Goal: Task Accomplishment & Management: Complete application form

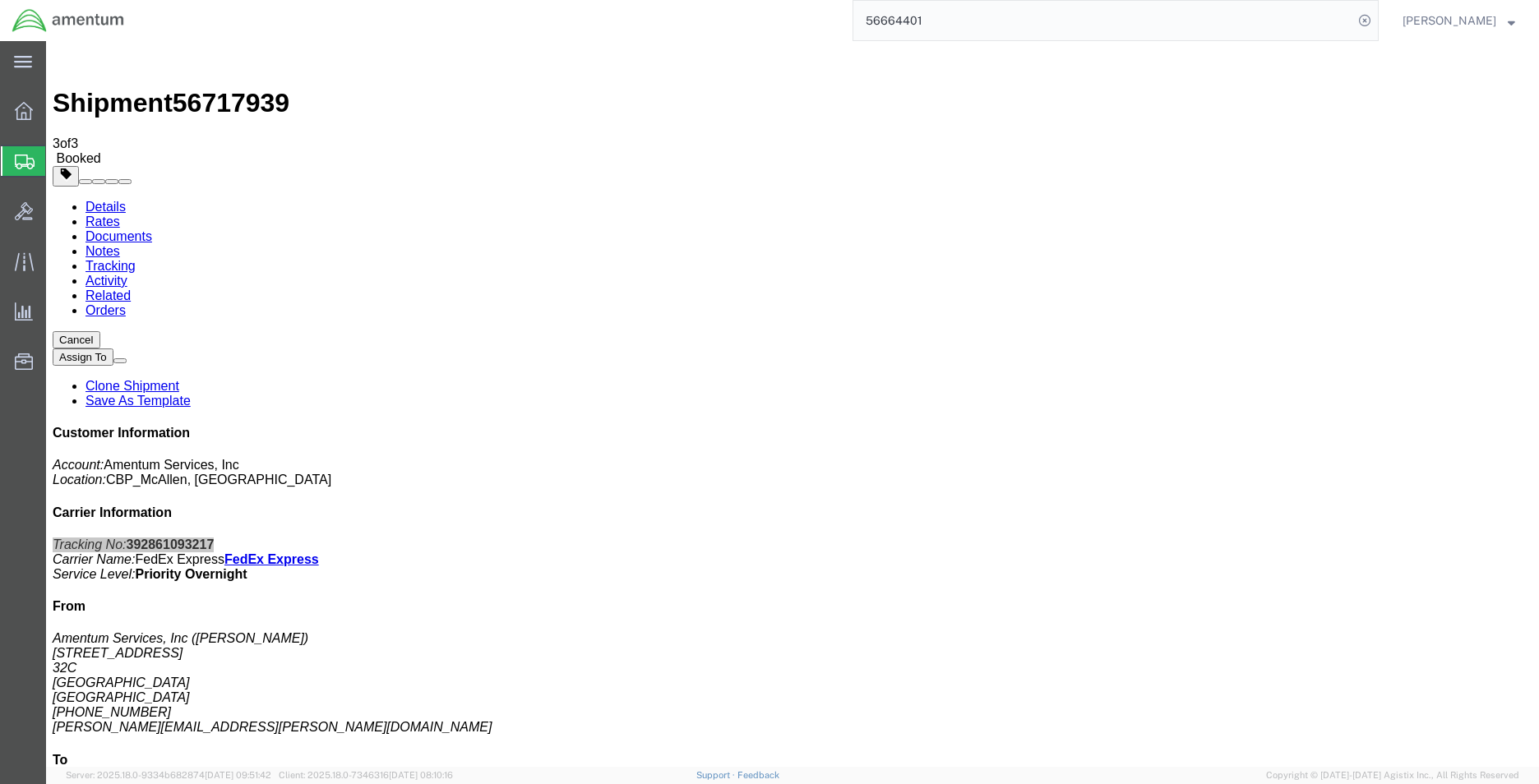
drag, startPoint x: 0, startPoint y: 0, endPoint x: 109, endPoint y: 210, distance: 236.6
click at [0, 0] on span "Create Shipment" at bounding box center [0, 0] width 0 height 0
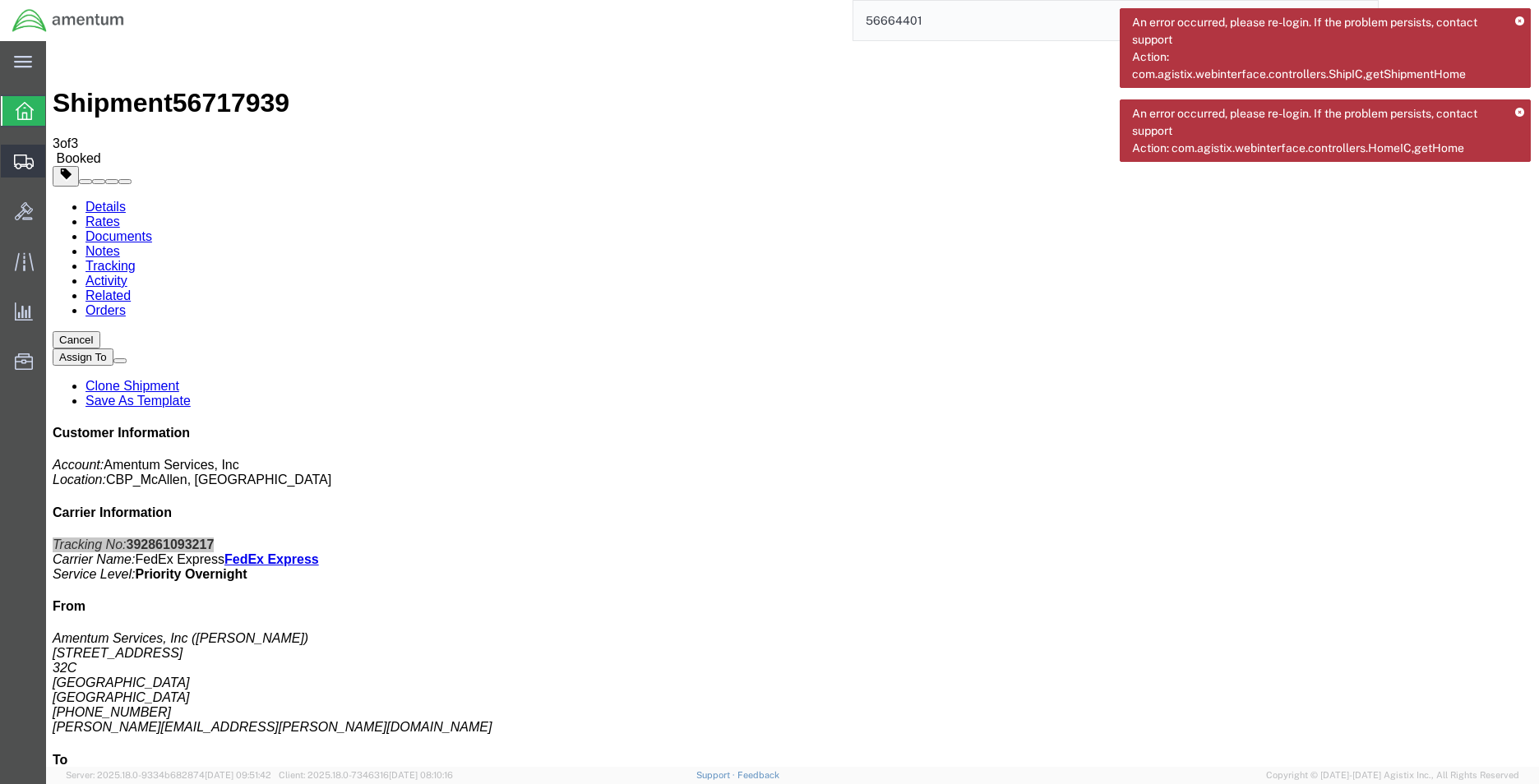
click at [0, 0] on span "Create Shipment" at bounding box center [0, 0] width 0 height 0
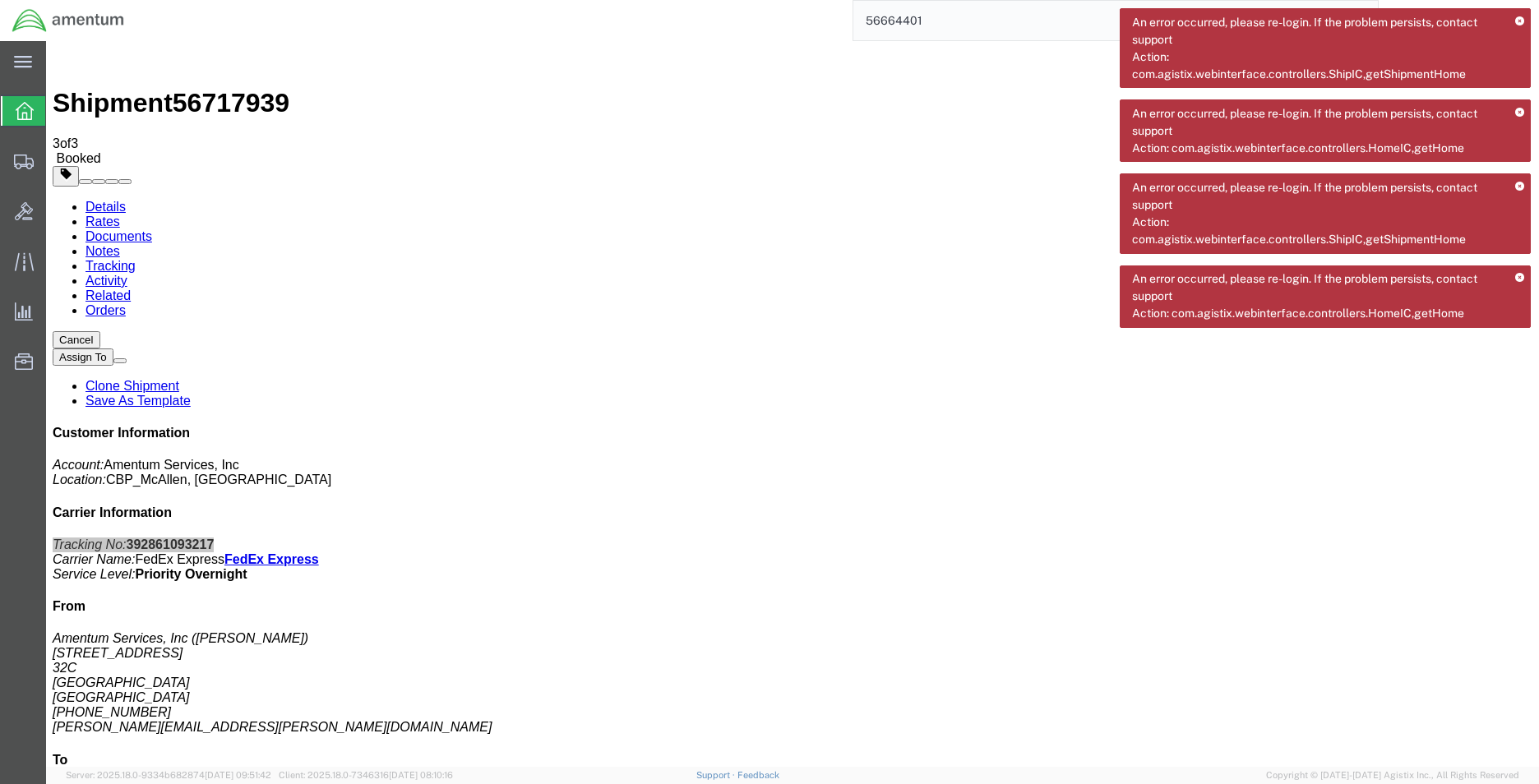
click at [1515, 278] on div "An error occurred, please re-login. If the problem persists, contact support Ac…" at bounding box center [1325, 297] width 411 height 62
click at [1521, 274] on icon at bounding box center [1519, 277] width 9 height 9
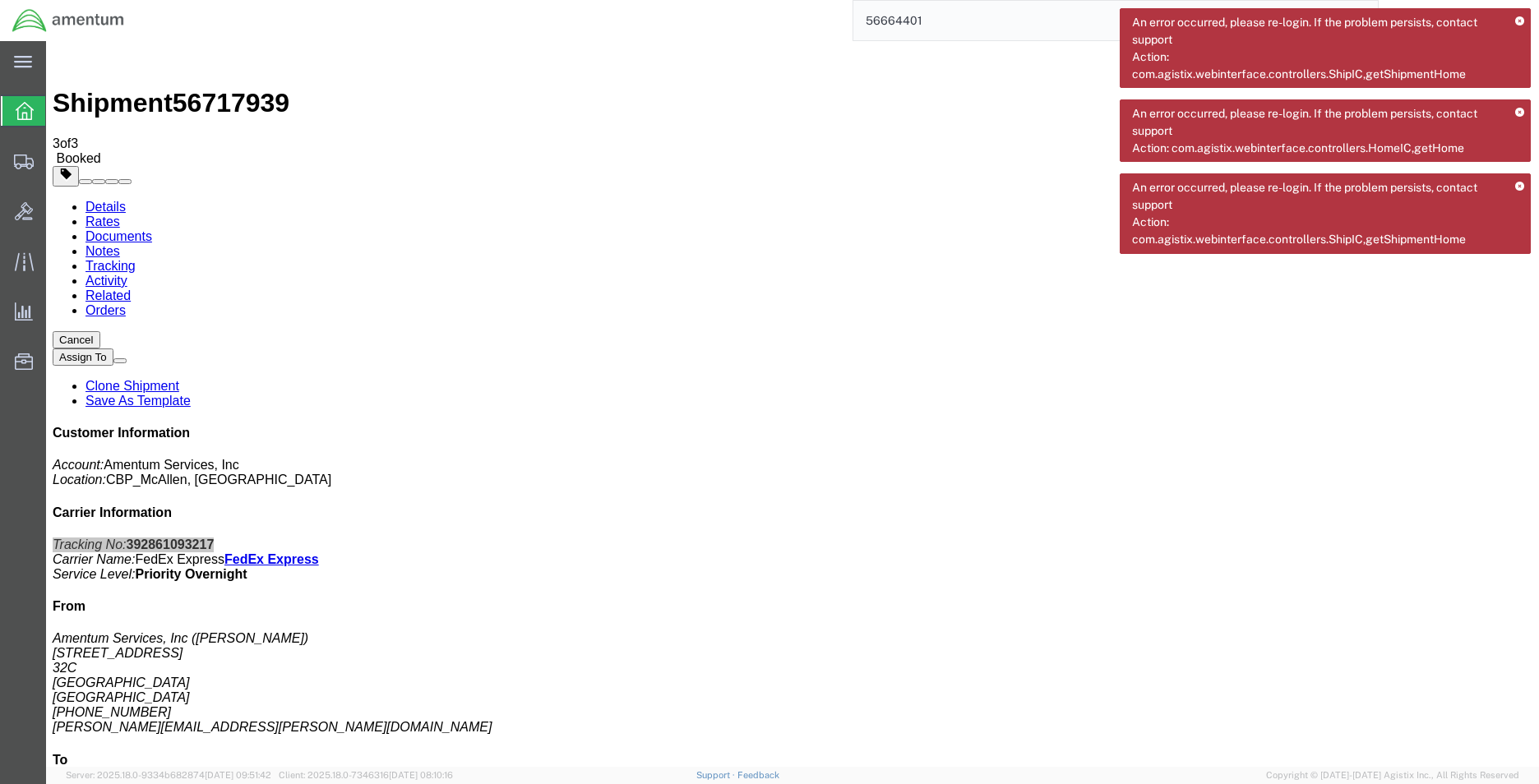
click at [1520, 189] on icon at bounding box center [1519, 186] width 9 height 9
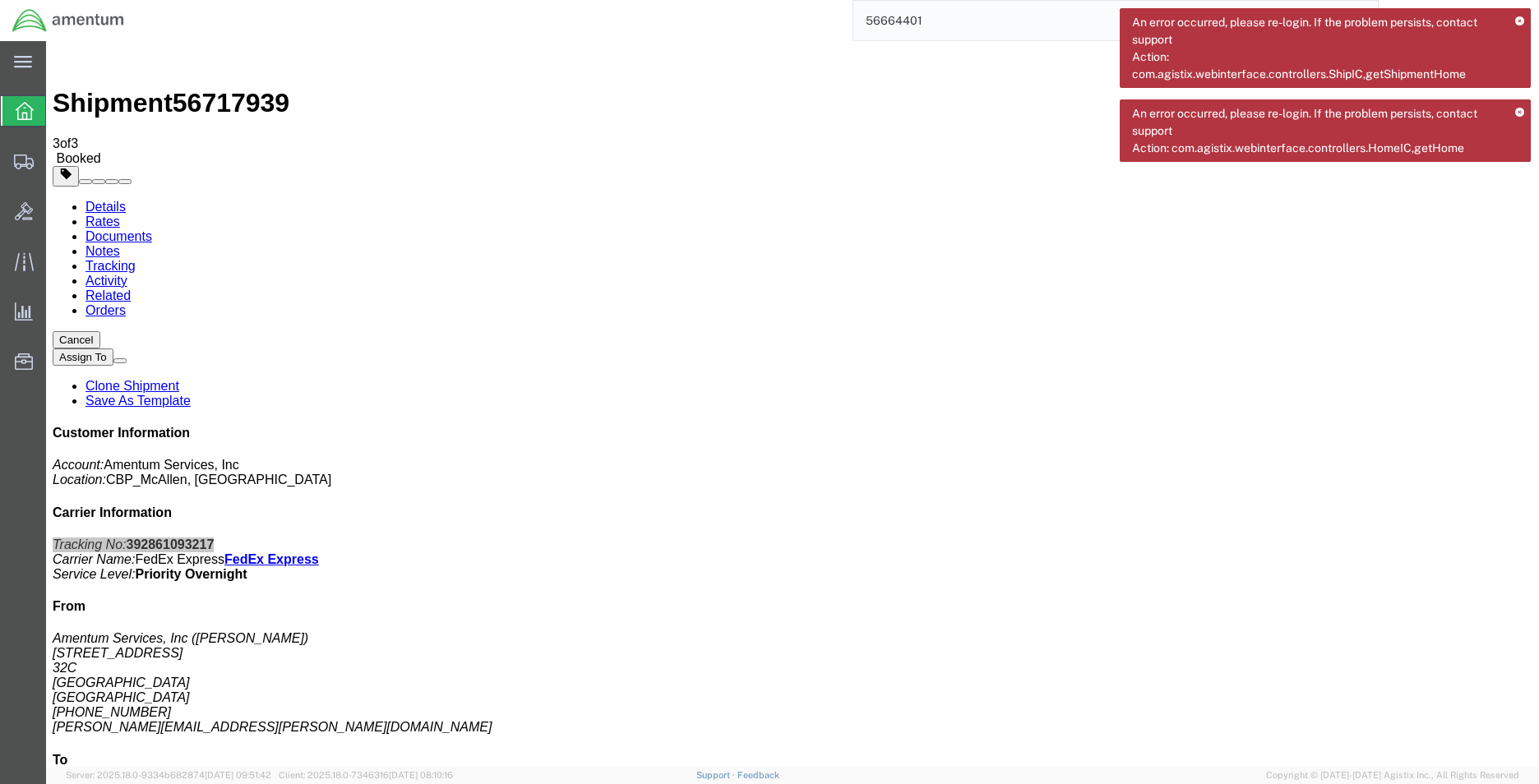
click at [1520, 116] on icon at bounding box center [1519, 112] width 9 height 9
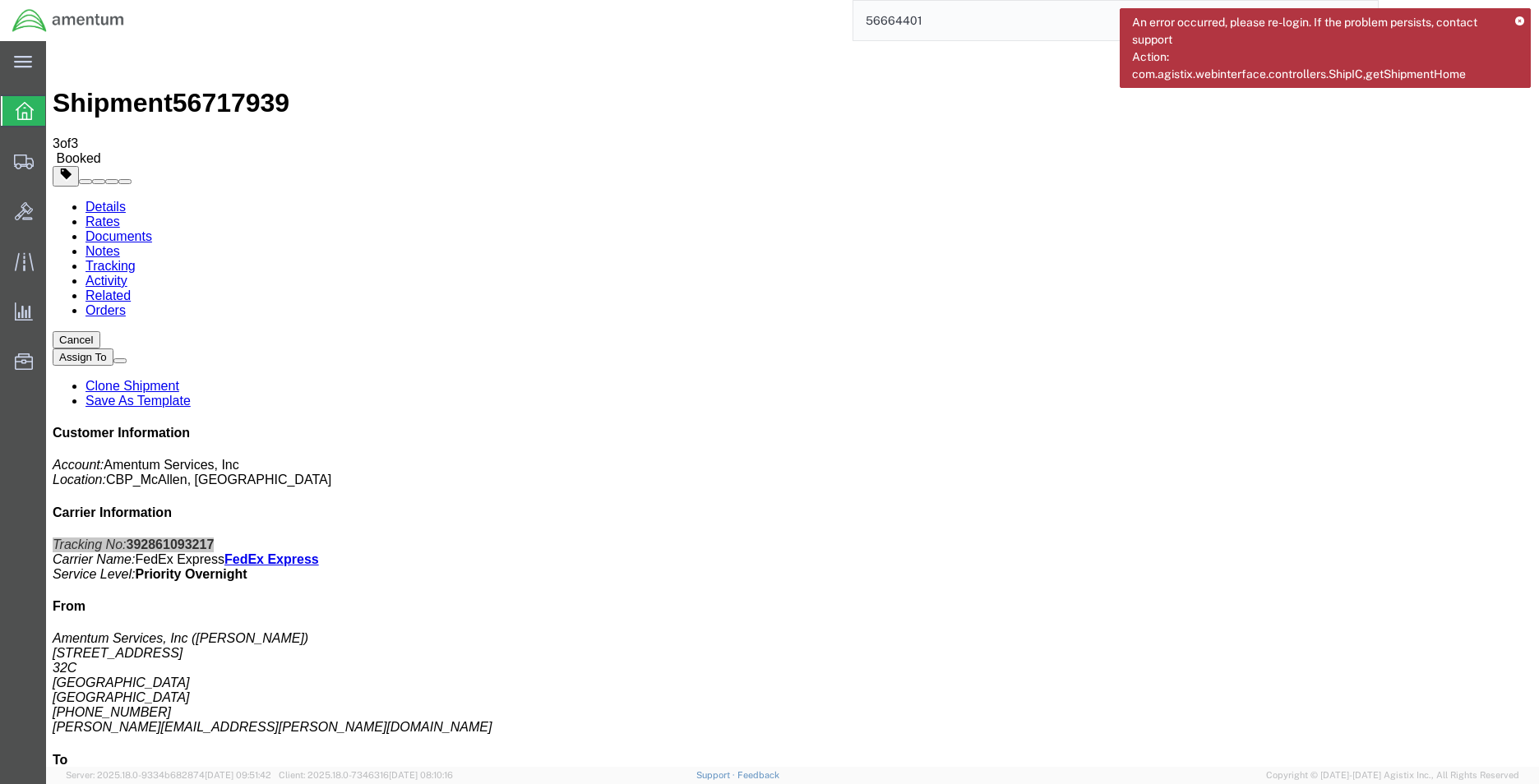
click at [1520, 23] on icon at bounding box center [1519, 21] width 9 height 9
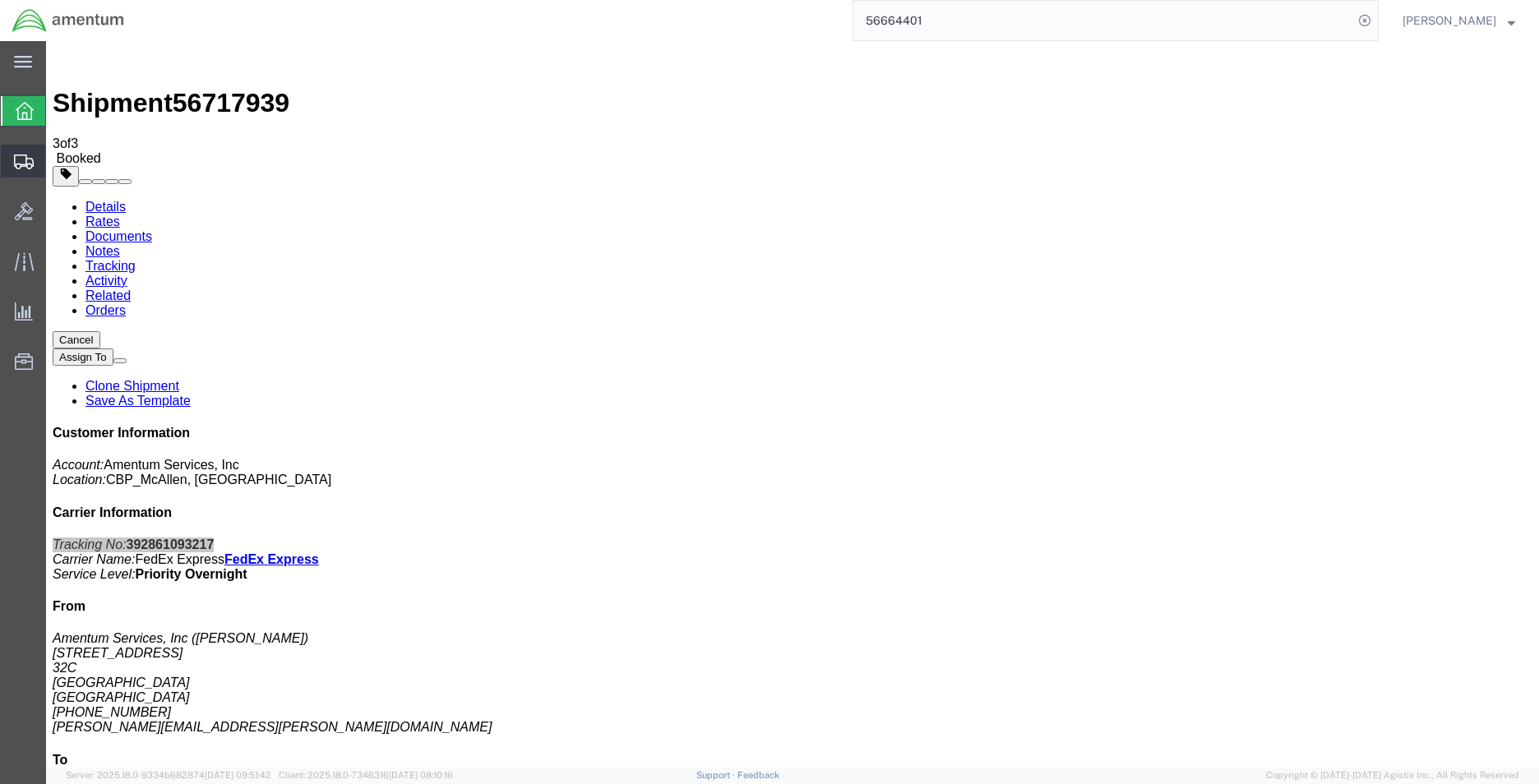
click at [0, 0] on span "Create Shipment" at bounding box center [0, 0] width 0 height 0
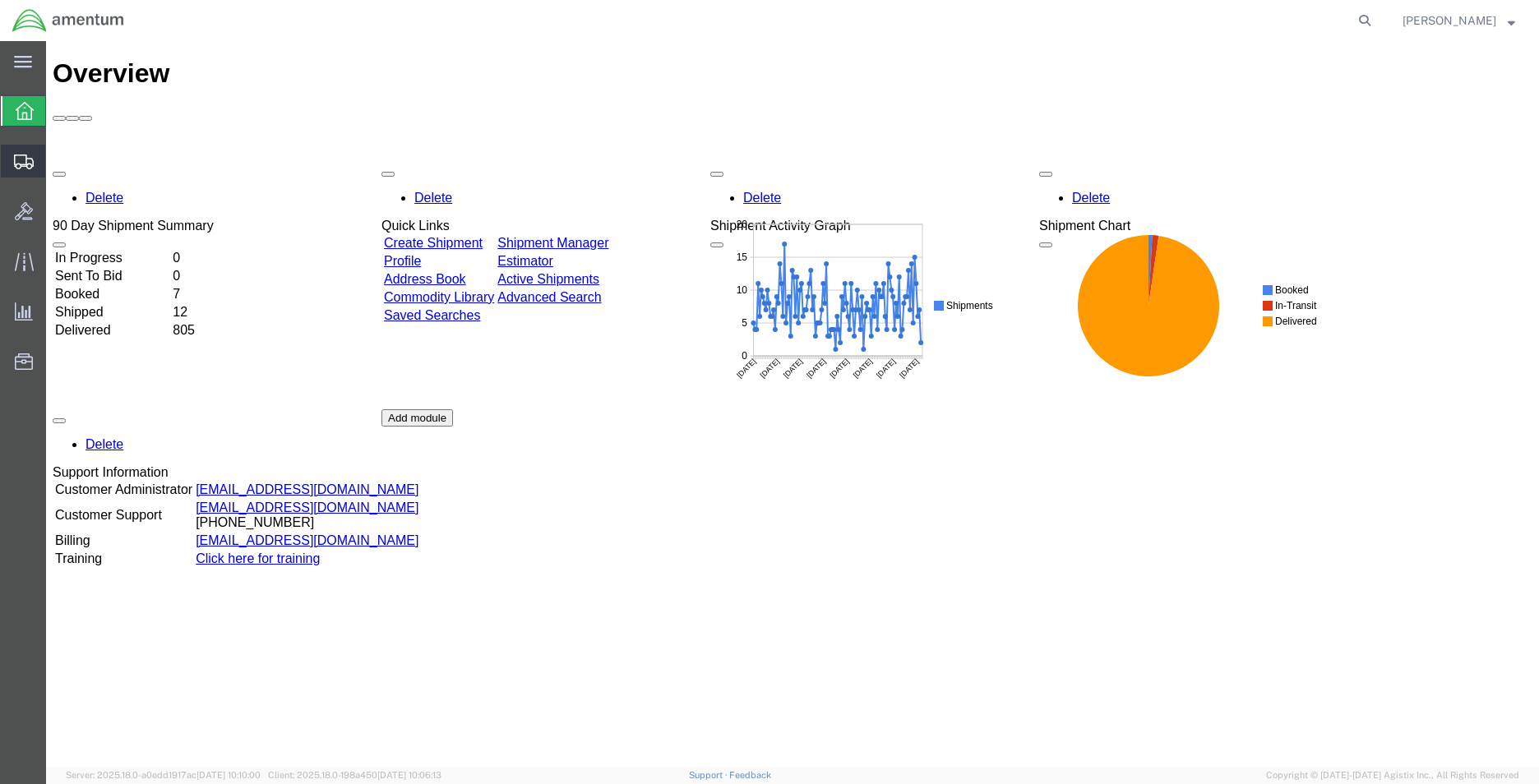
click at [0, 0] on span "Create Shipment" at bounding box center [0, 0] width 0 height 0
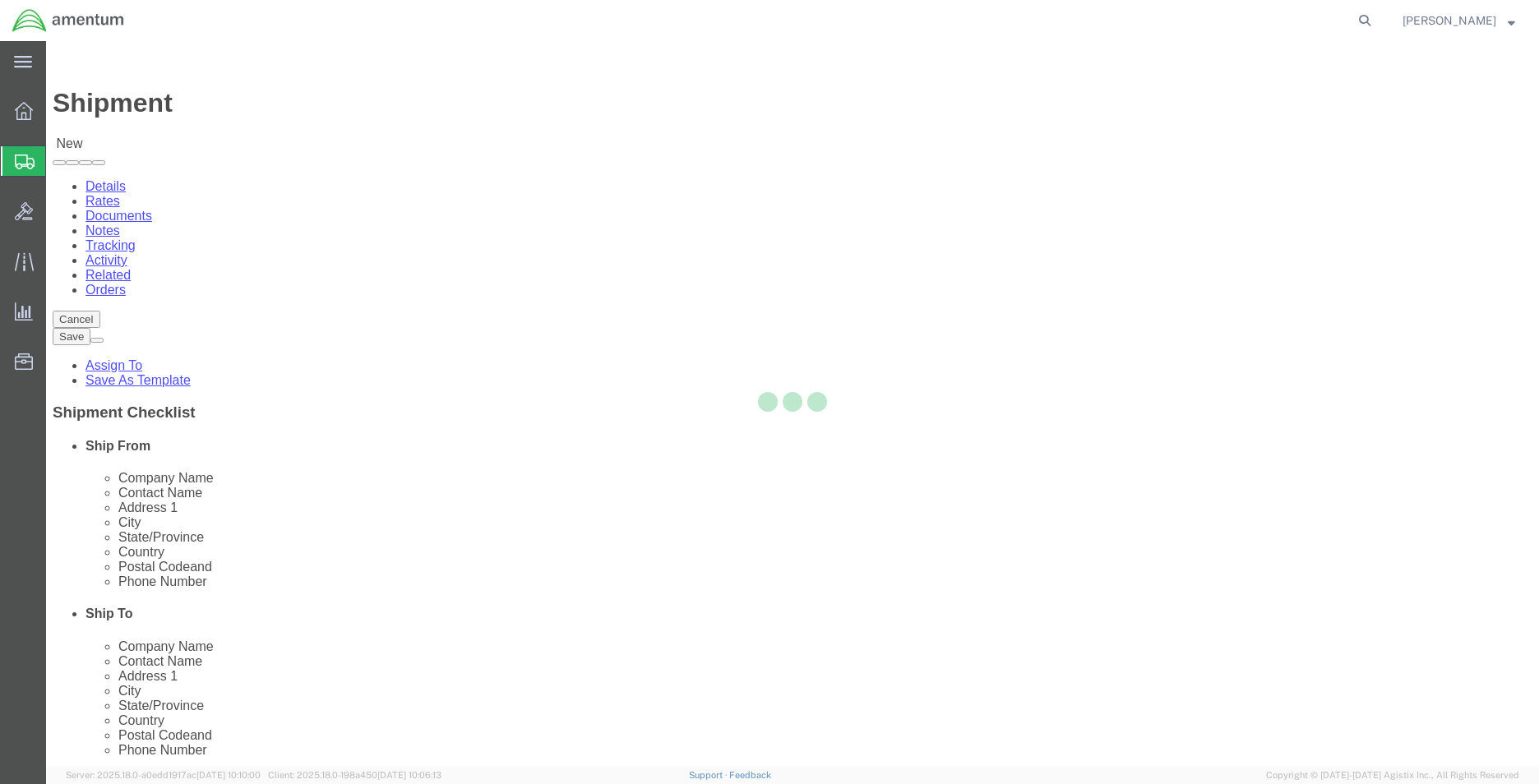
click at [402, 289] on div at bounding box center [792, 403] width 1493 height 725
select select
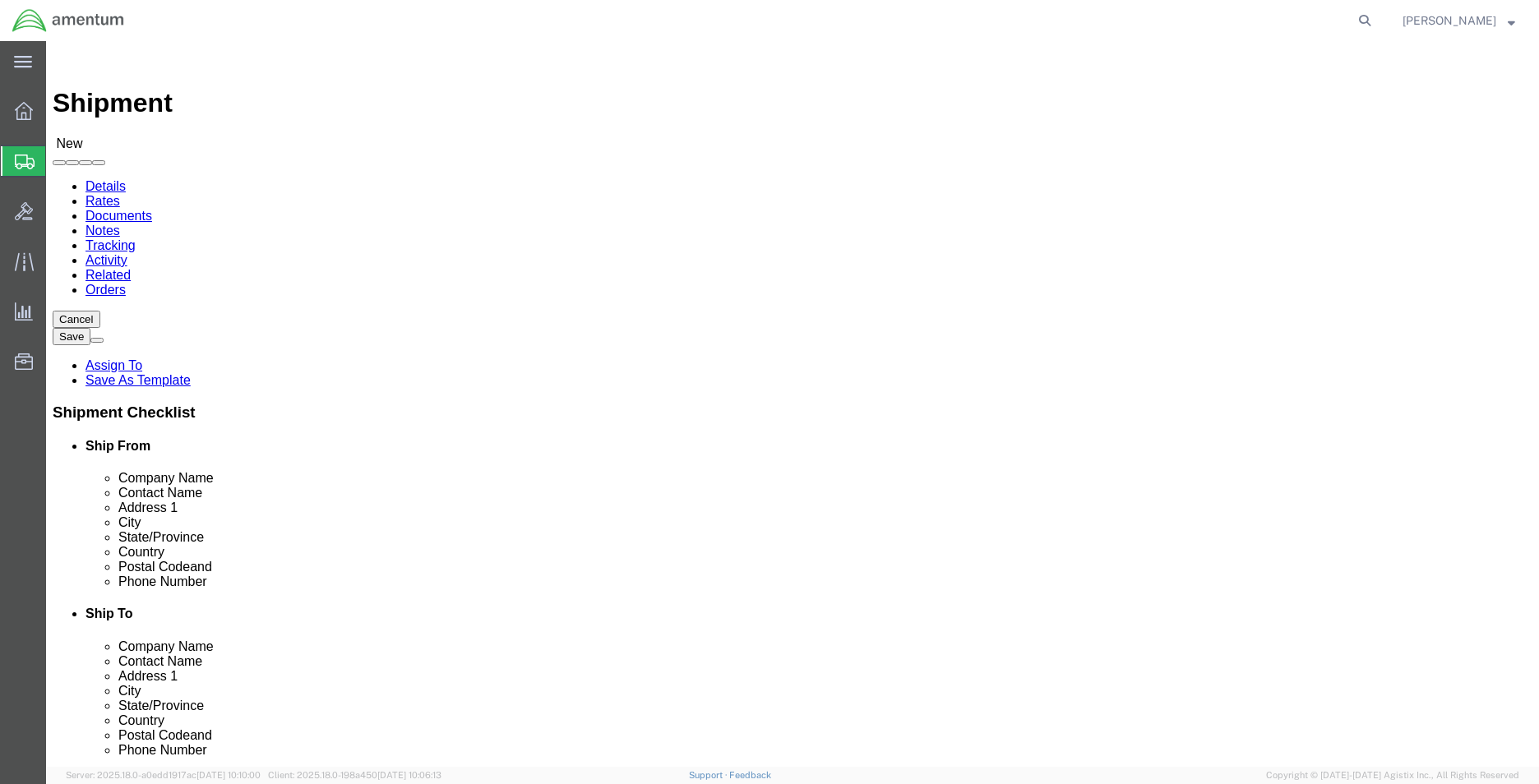
type input "mca"
select select "49941"
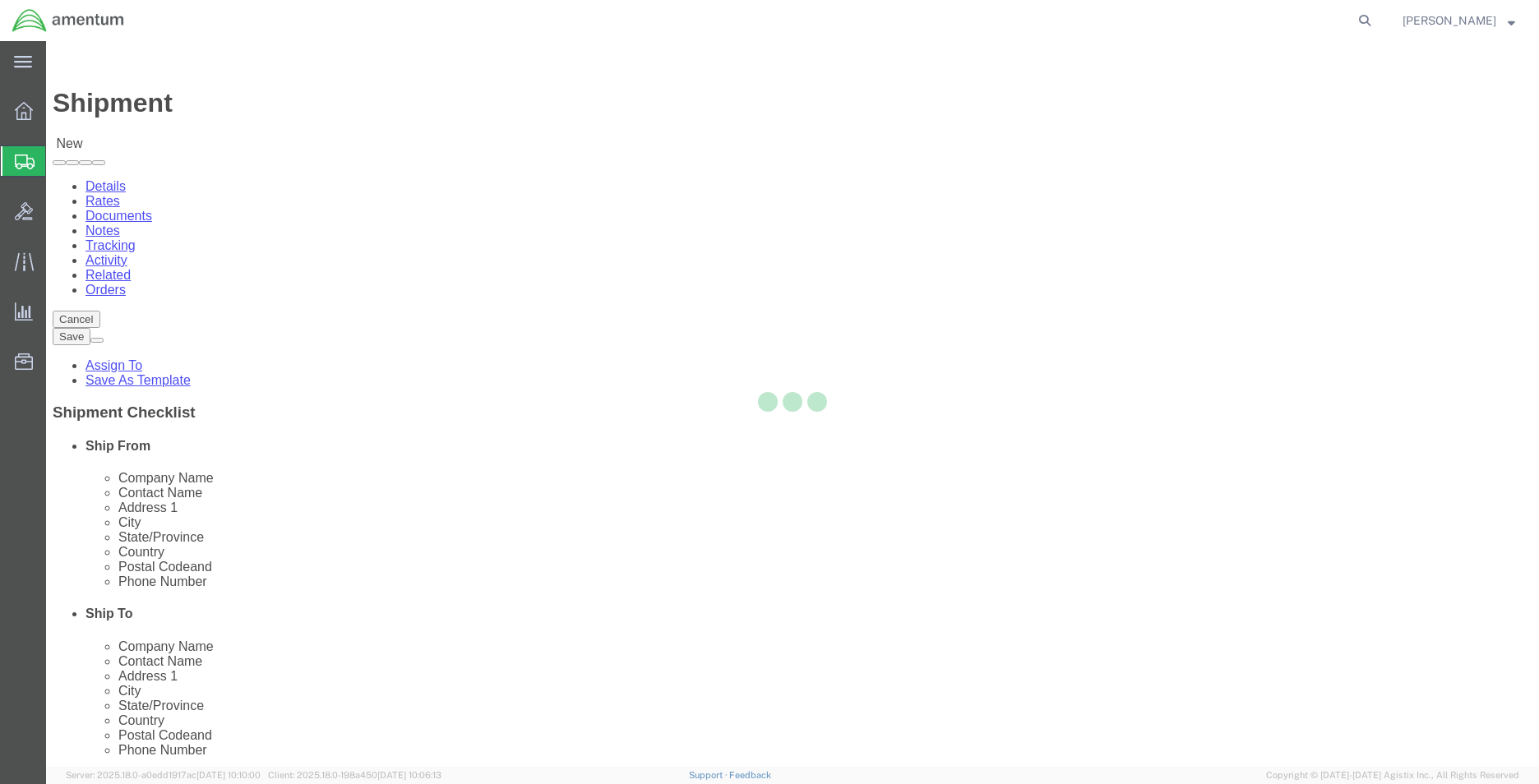
select select "[GEOGRAPHIC_DATA]"
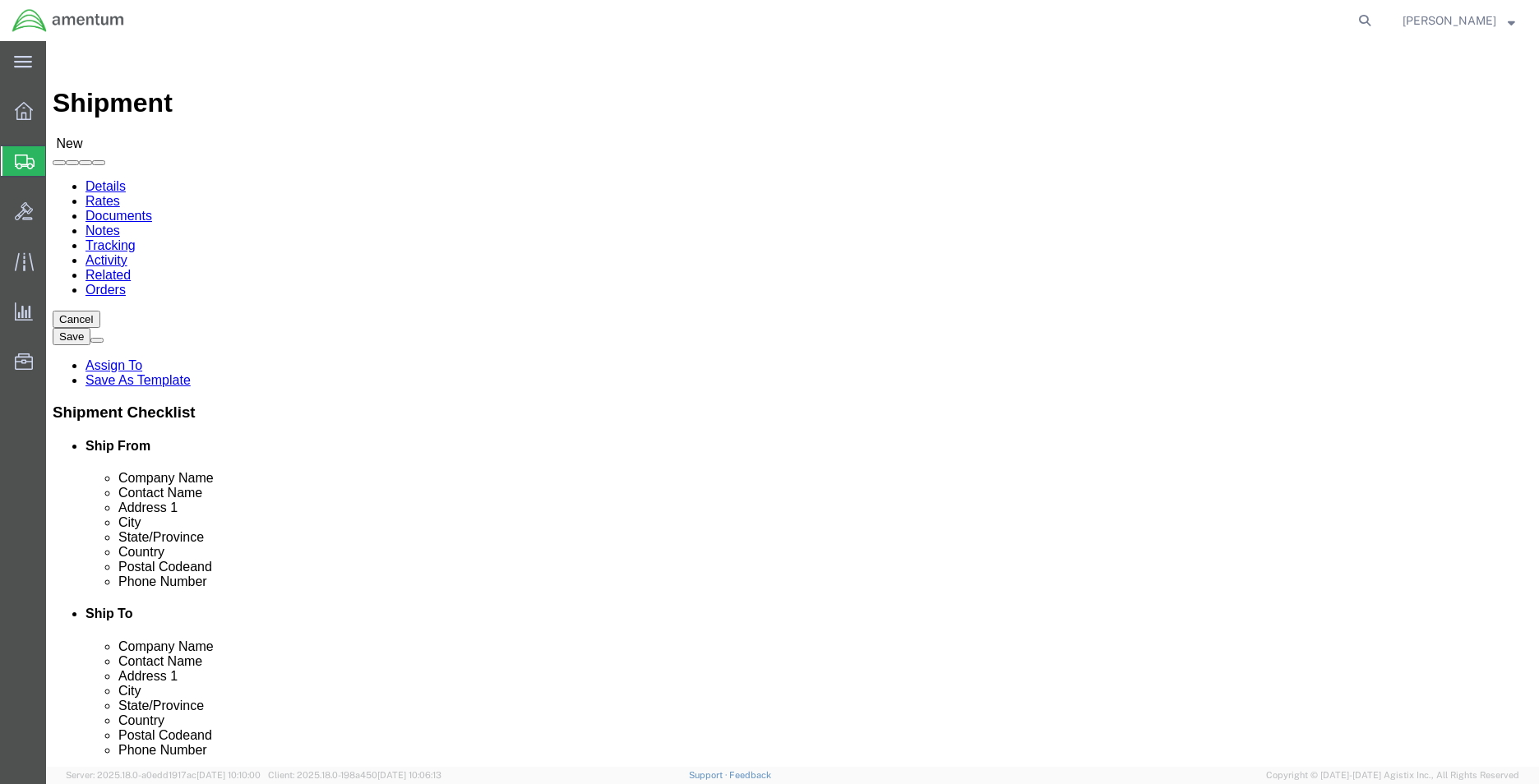
type input "mar"
select select "49936"
select select "[GEOGRAPHIC_DATA]"
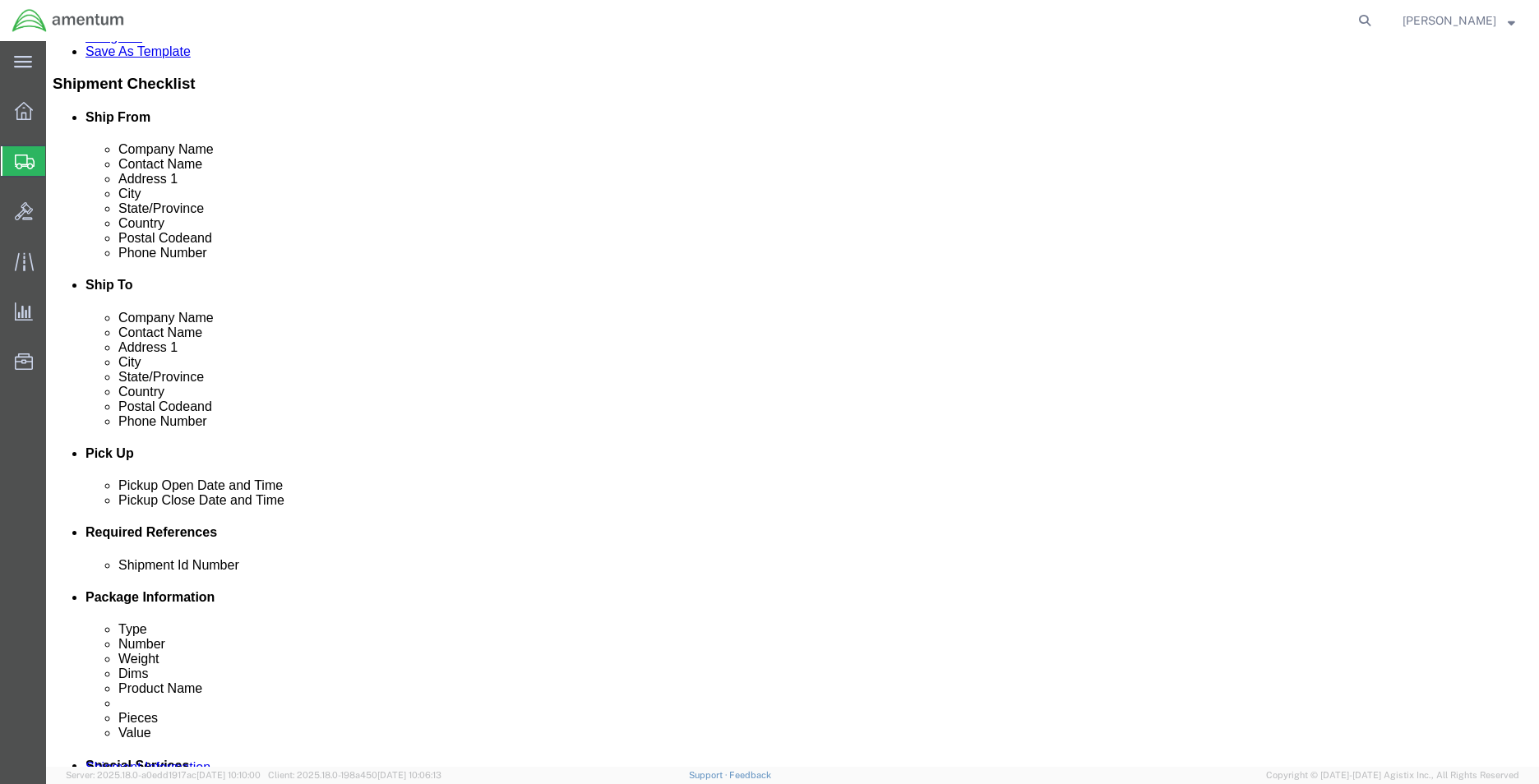
click div
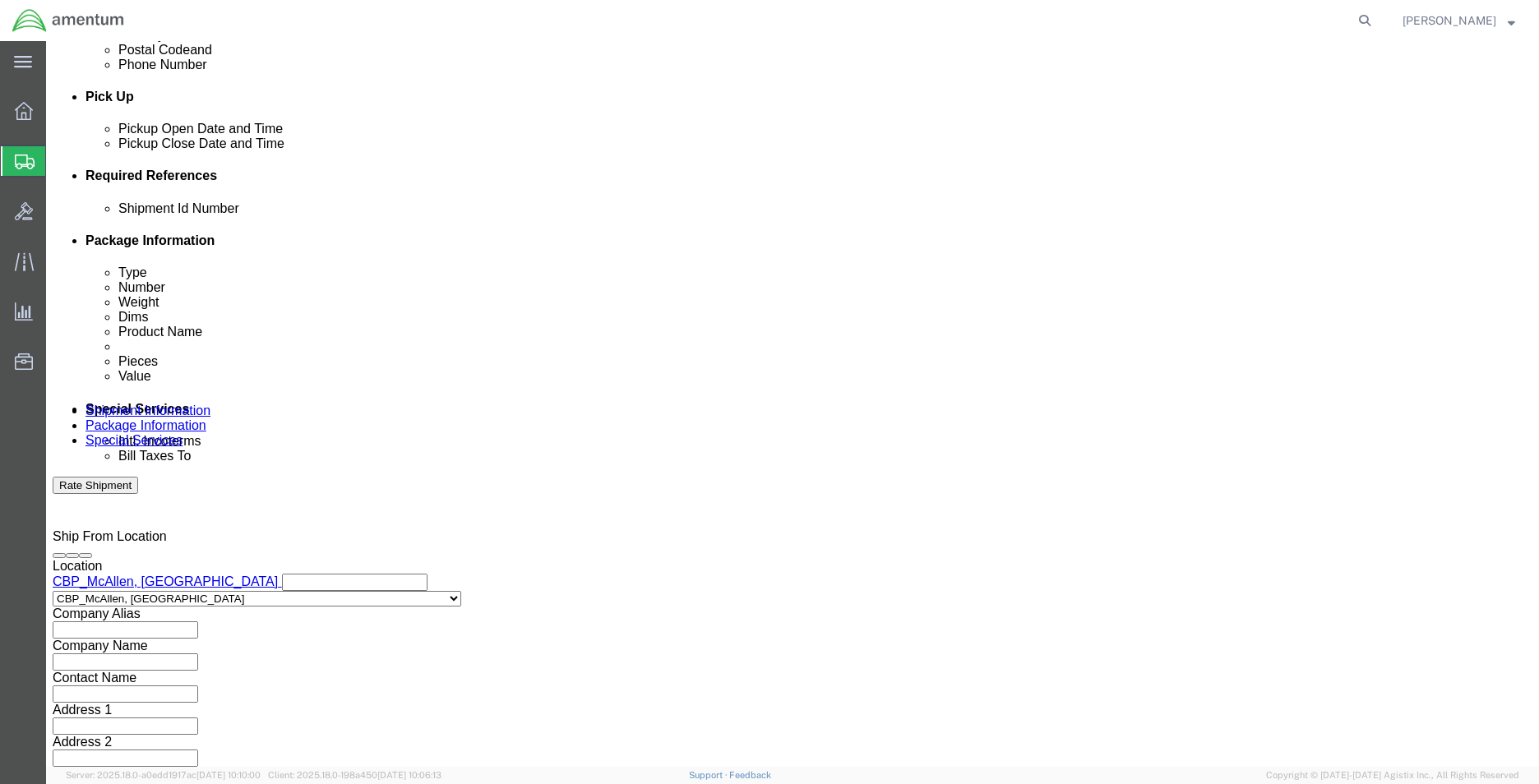
click div "Please fix the following errors Ship From Location Location [GEOGRAPHIC_DATA], …"
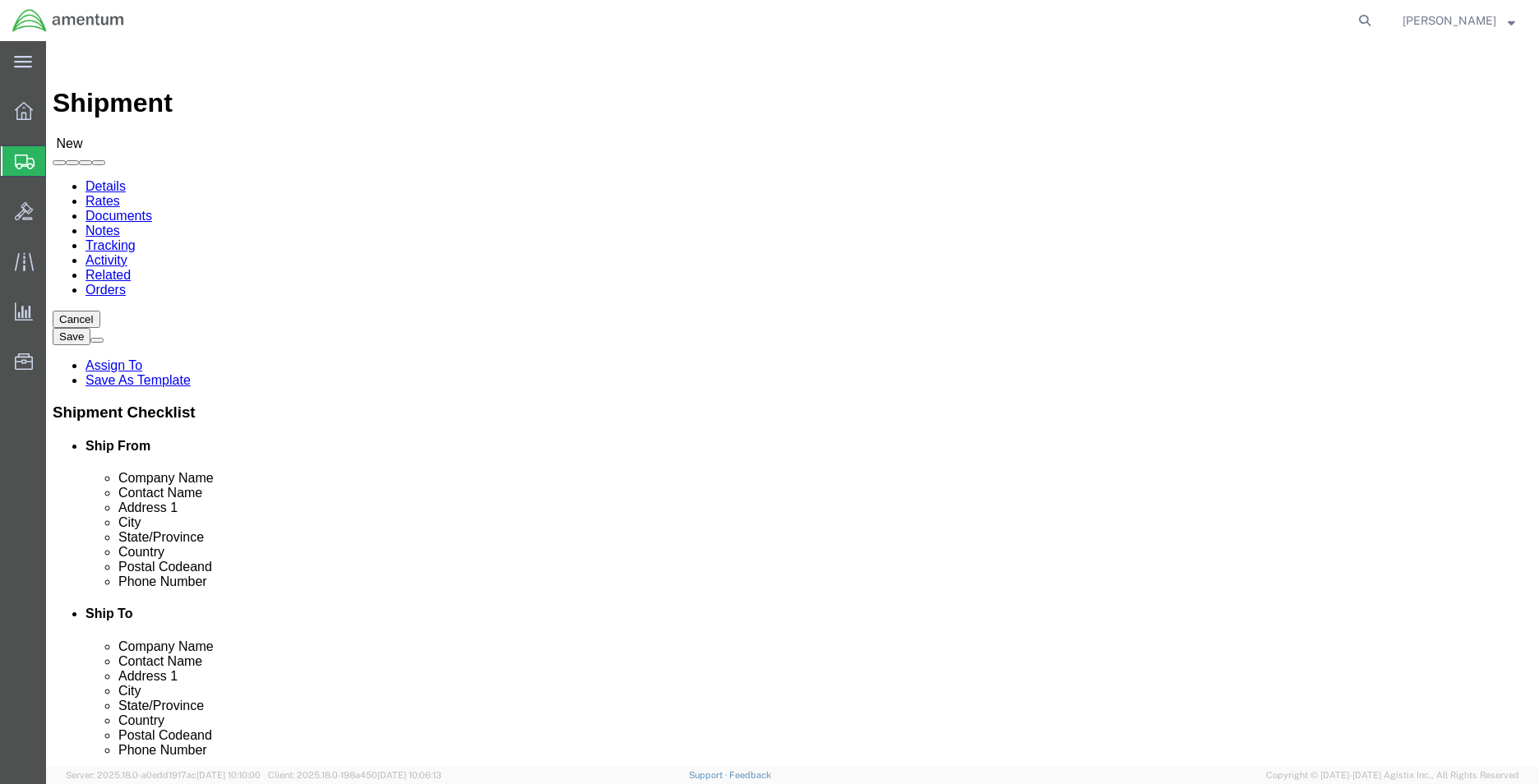
scroll to position [2665, 0]
type input "u"
type input "yum"
select select "49951"
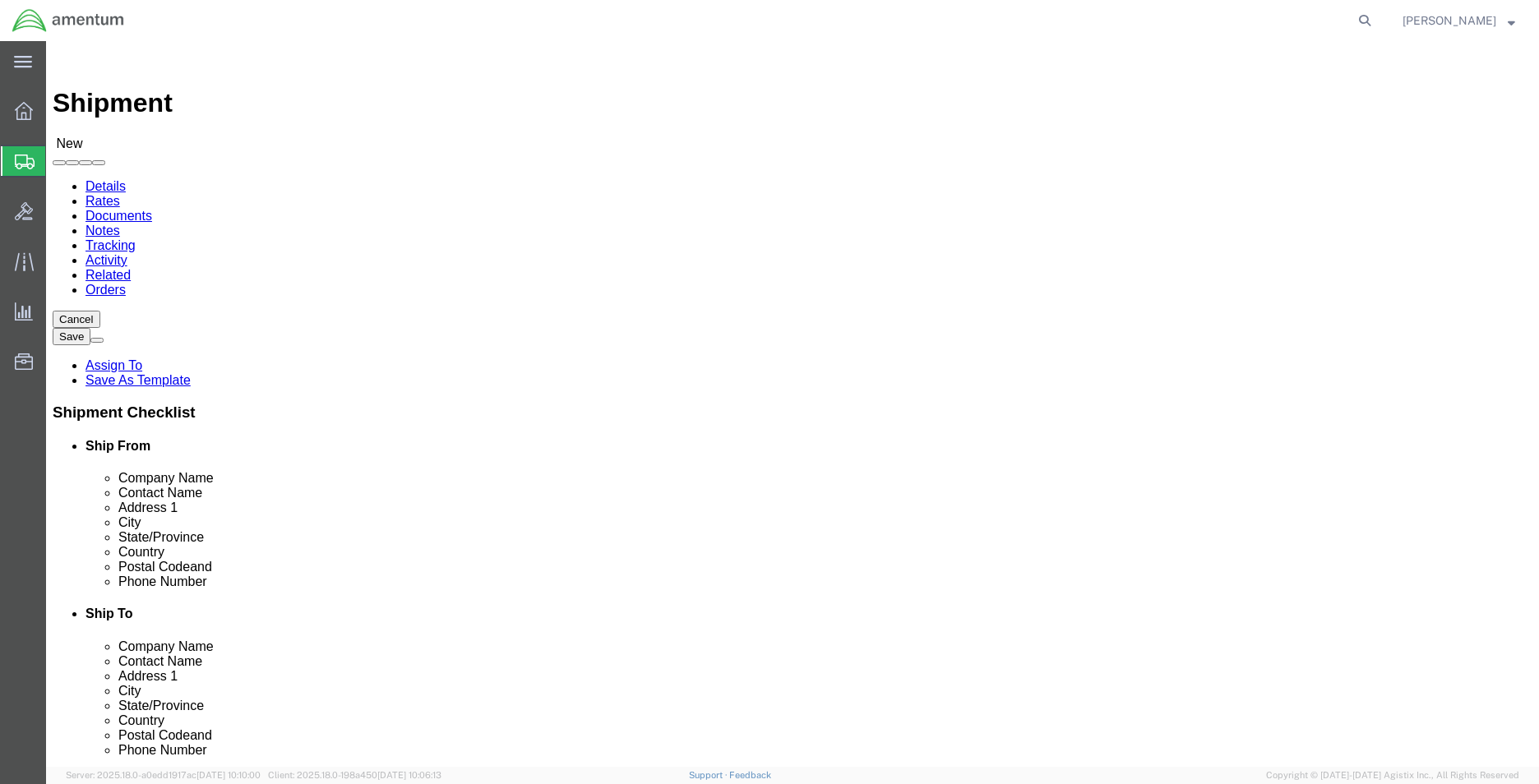
select select "AZ"
drag, startPoint x: 907, startPoint y: 334, endPoint x: 695, endPoint y: 351, distance: 212.7
click div "Location CBP_Yuma, [GEOGRAPHIC_DATA] My Profile Location [PHONE_NUMBER] [PHONE_…"
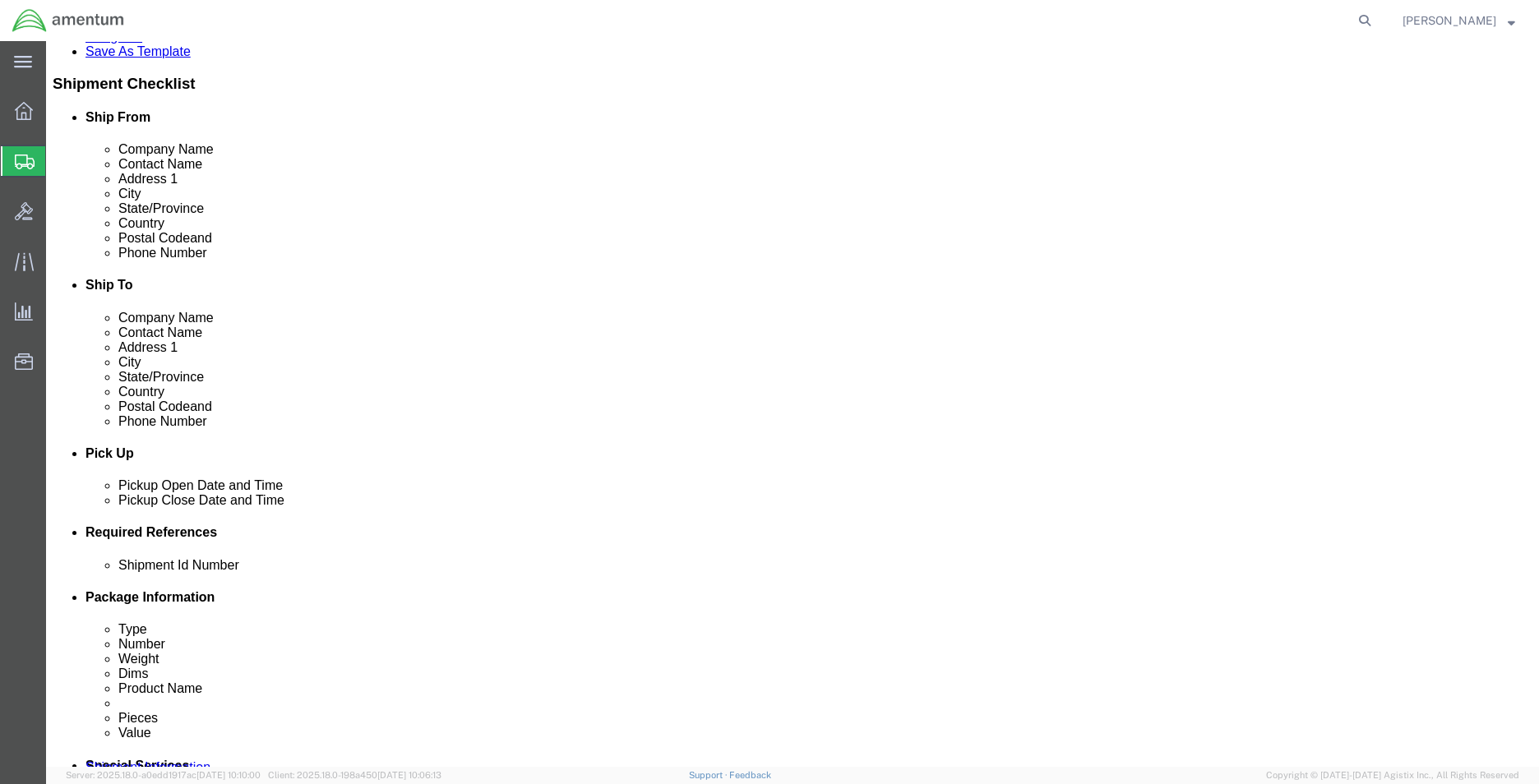
type input "Supply Dept"
click input "text"
drag, startPoint x: 1060, startPoint y: 263, endPoint x: 773, endPoint y: 268, distance: 287.0
click div "Email"
paste input "[PERSON_NAME].[PERSON_NAME]"
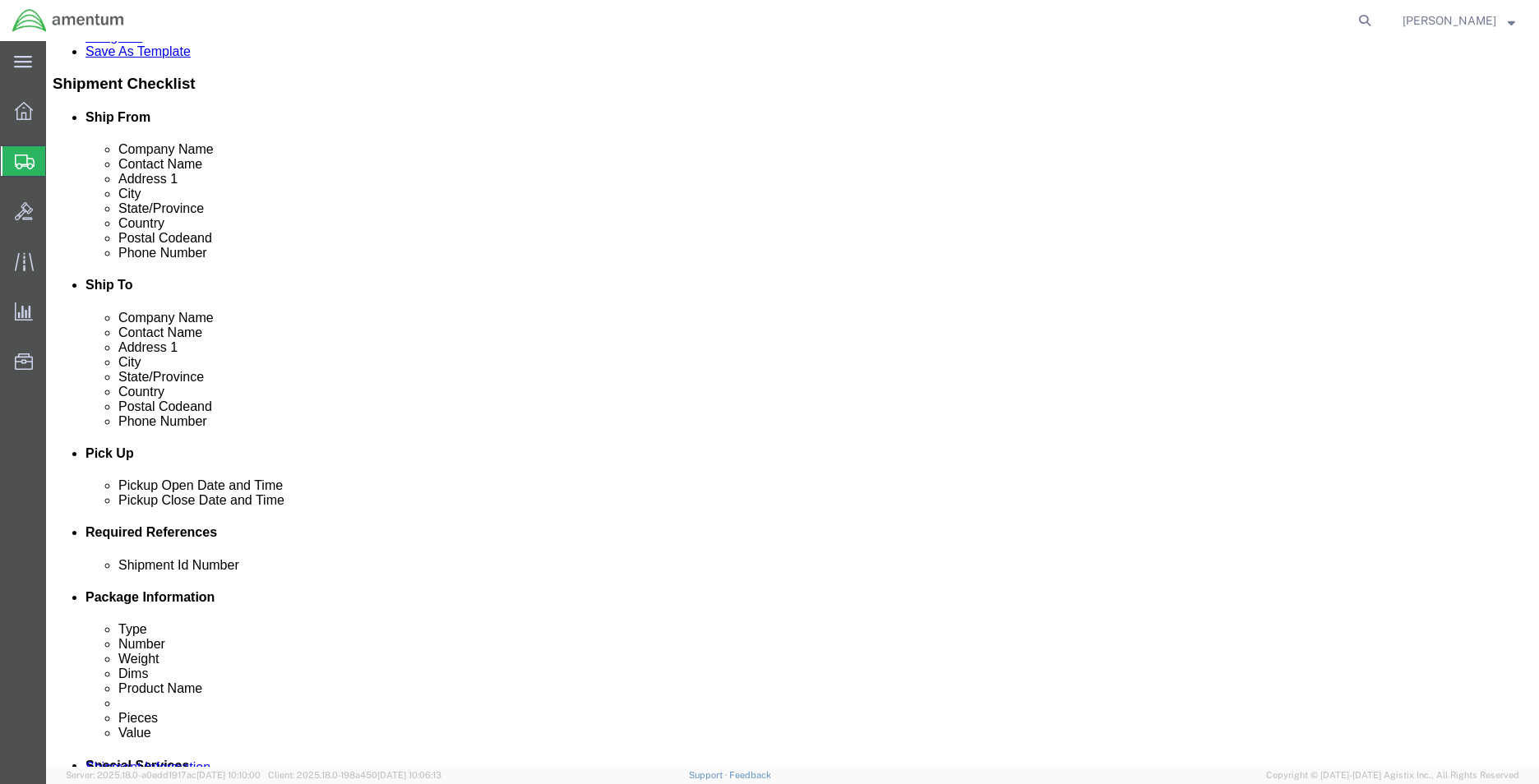
type input "[PERSON_NAME][EMAIL_ADDRESS][PERSON_NAME][DOMAIN_NAME]"
click div "[DATE] 4:00 PM"
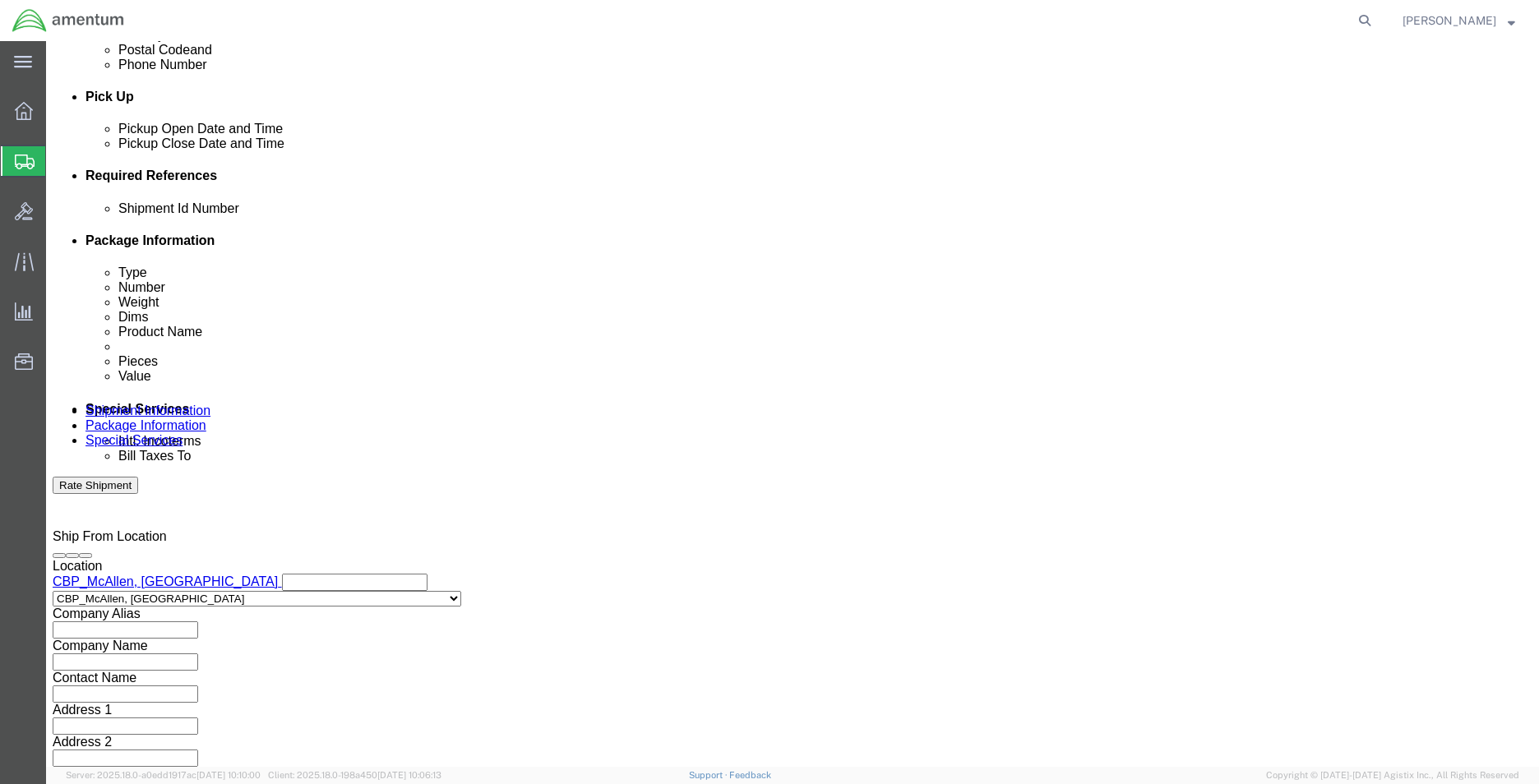
type input "8:00 AM"
click button "Apply"
click div
type input "2:00 PM"
click button "Apply"
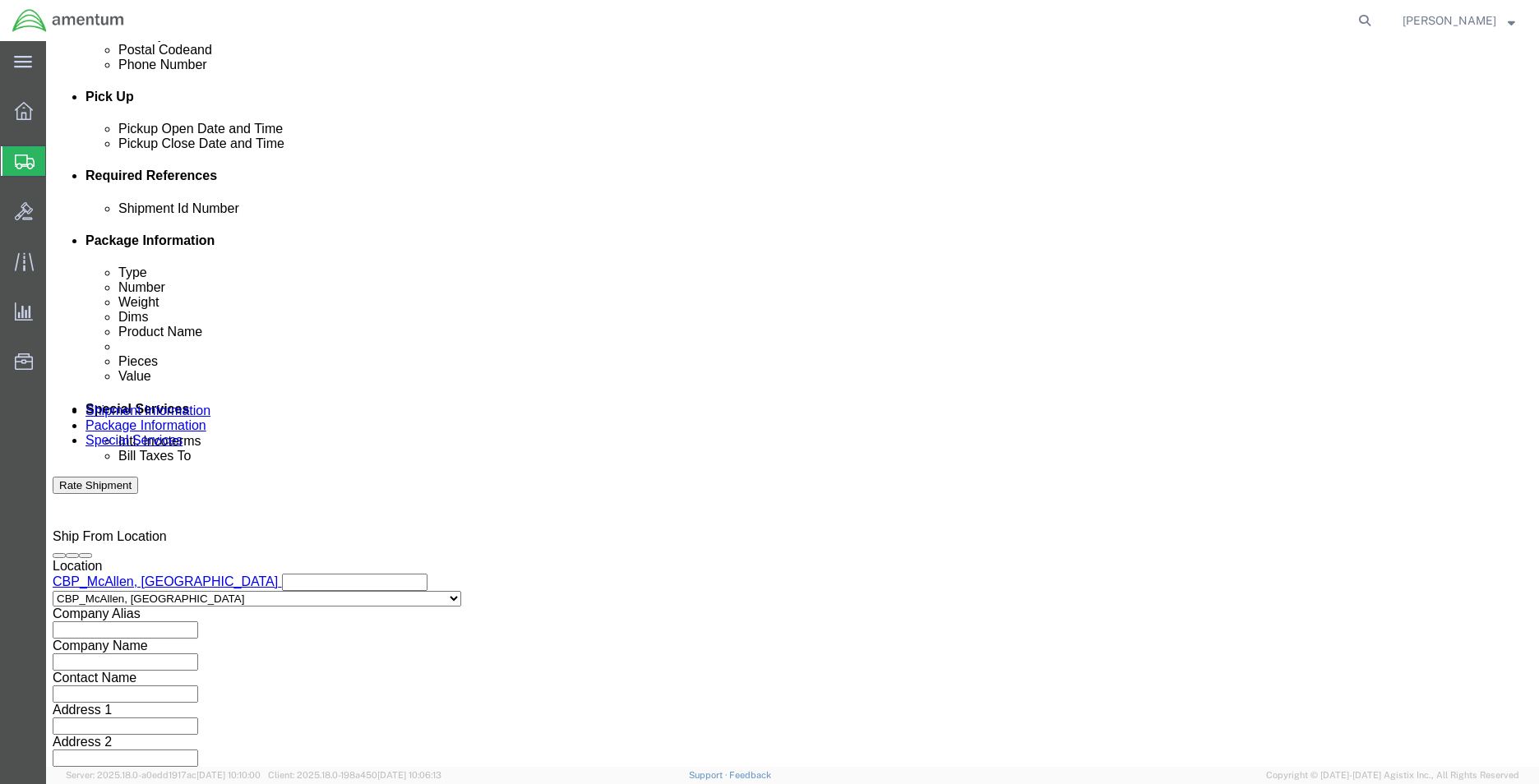
click input "text"
type input "CBP"
click button "Add reference"
click select "Select Account Type Activity ID Airline Appointment Number ASN Batch Request # …"
select select "DEPT"
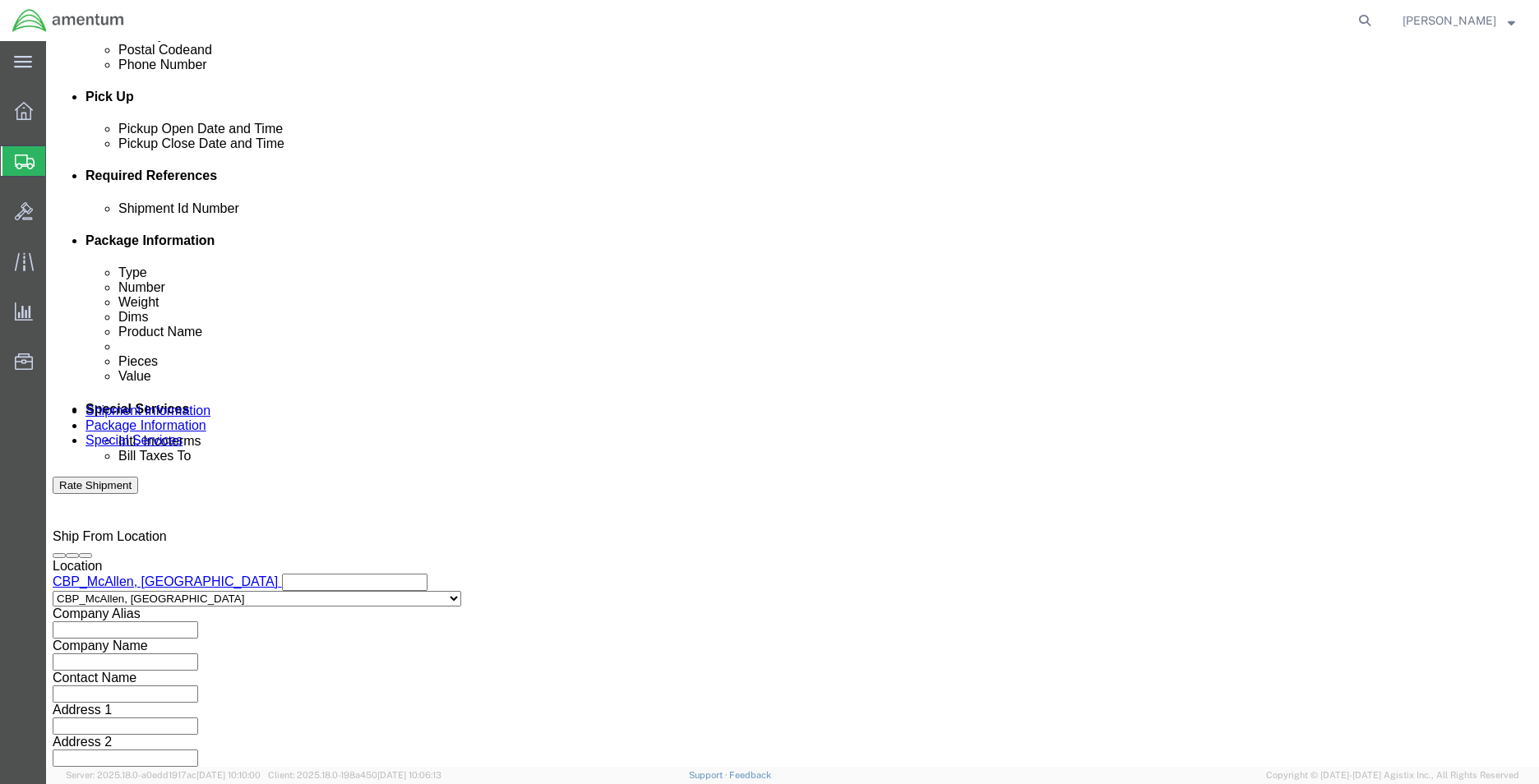
click select "Select Account Type Activity ID Airline Appointment Number ASN Batch Request # …"
click input "text"
type input "YUM"
click button "Add reference"
click select "Select Account Type Activity ID Airline Appointment Number ASN Batch Request # …"
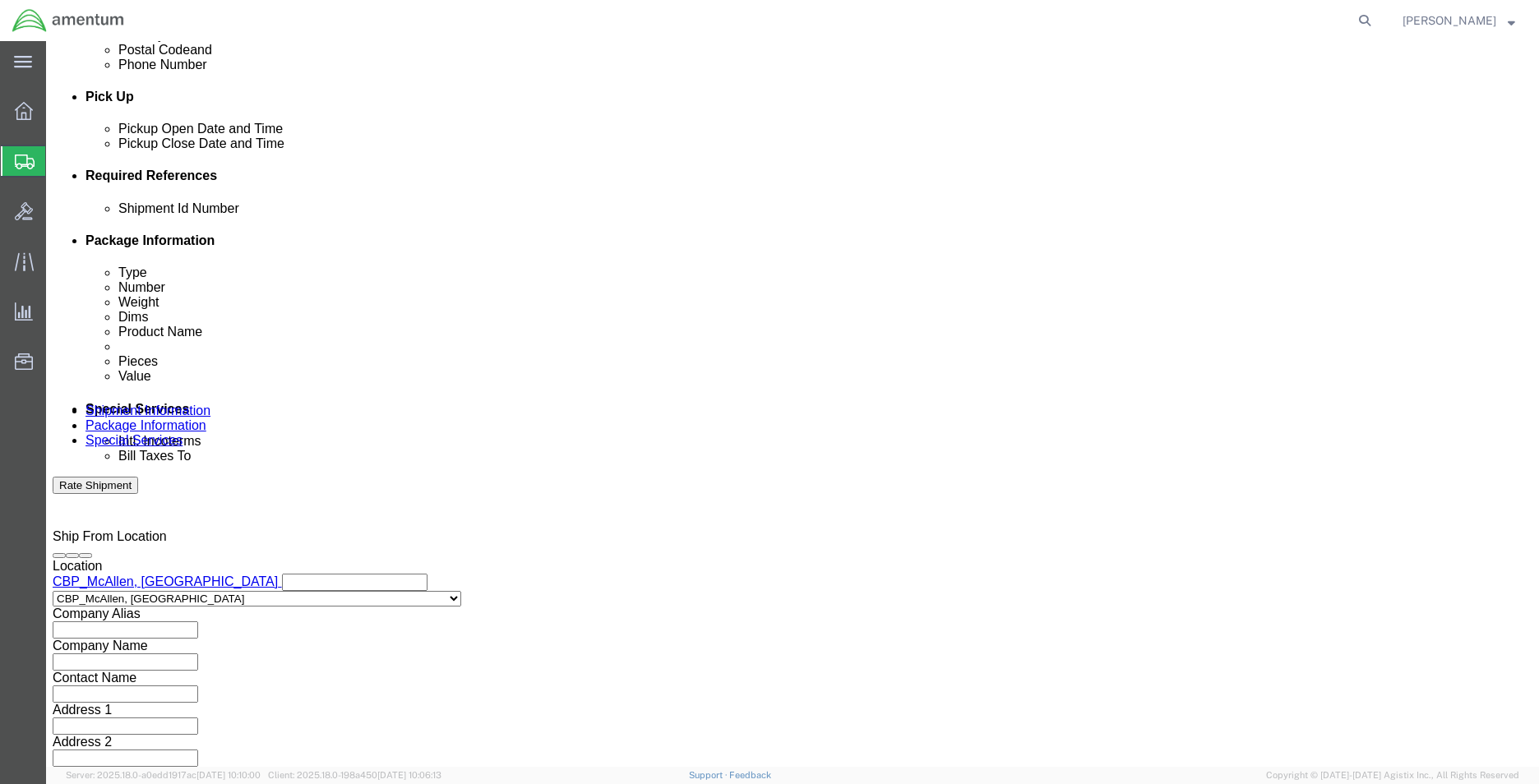
select select "CUSTREF"
click select "Select Account Type Activity ID Airline Appointment Number ASN Batch Request # …"
click input "text"
paste input "328818"
type input "328818"
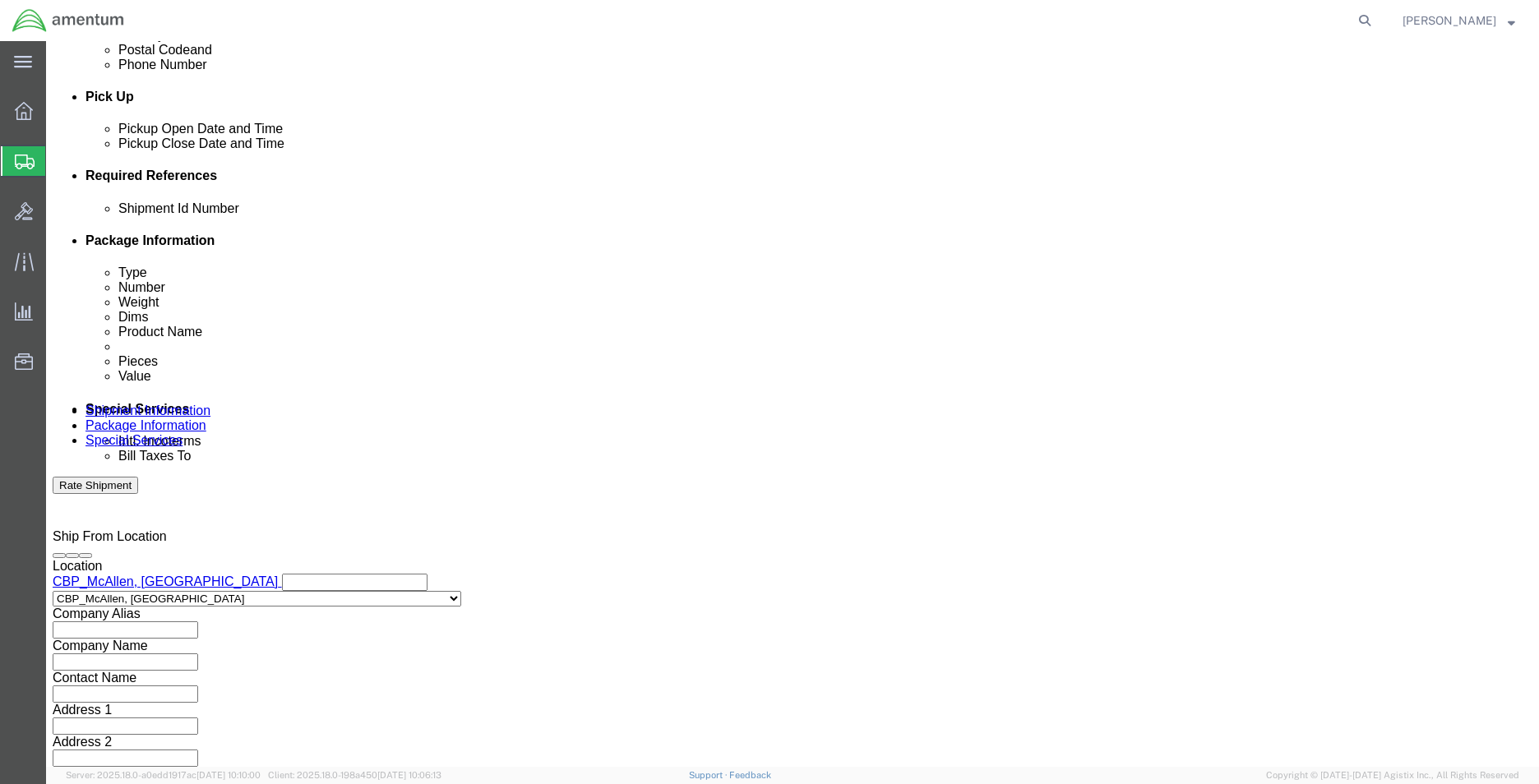
click button "Add reference"
click select "Select Account Type Activity ID Airline Appointment Number ASN Batch Request # …"
select select "RELNUM"
click select "Select Account Type Activity ID Airline Appointment Number ASN Batch Request # …"
drag, startPoint x: 297, startPoint y: 360, endPoint x: 310, endPoint y: 360, distance: 13.0
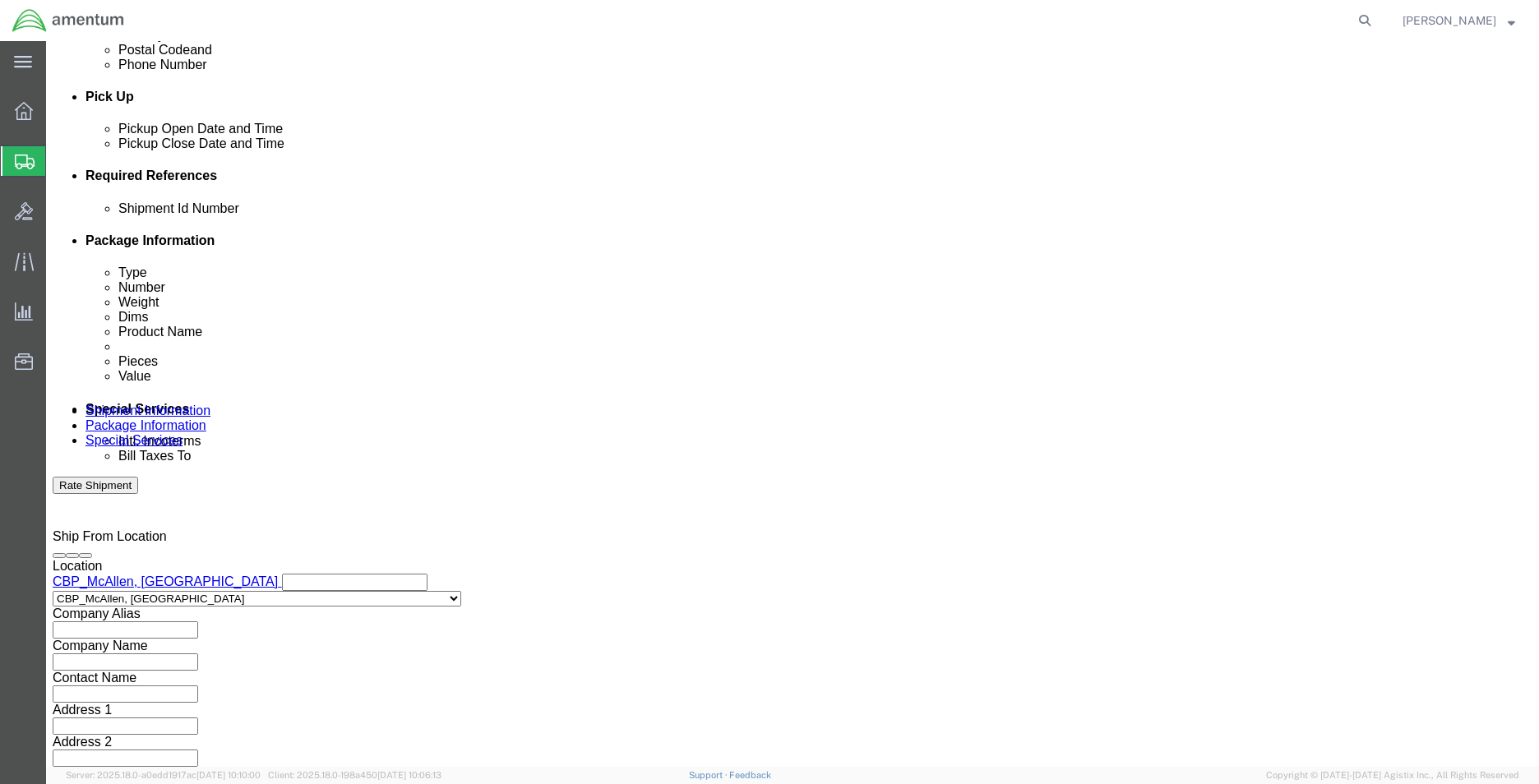
click input "text"
paste input "96143"
type input "96143"
click button "Add reference"
click select "Select Account Type Activity ID Airline Appointment Number ASN Batch Request # …"
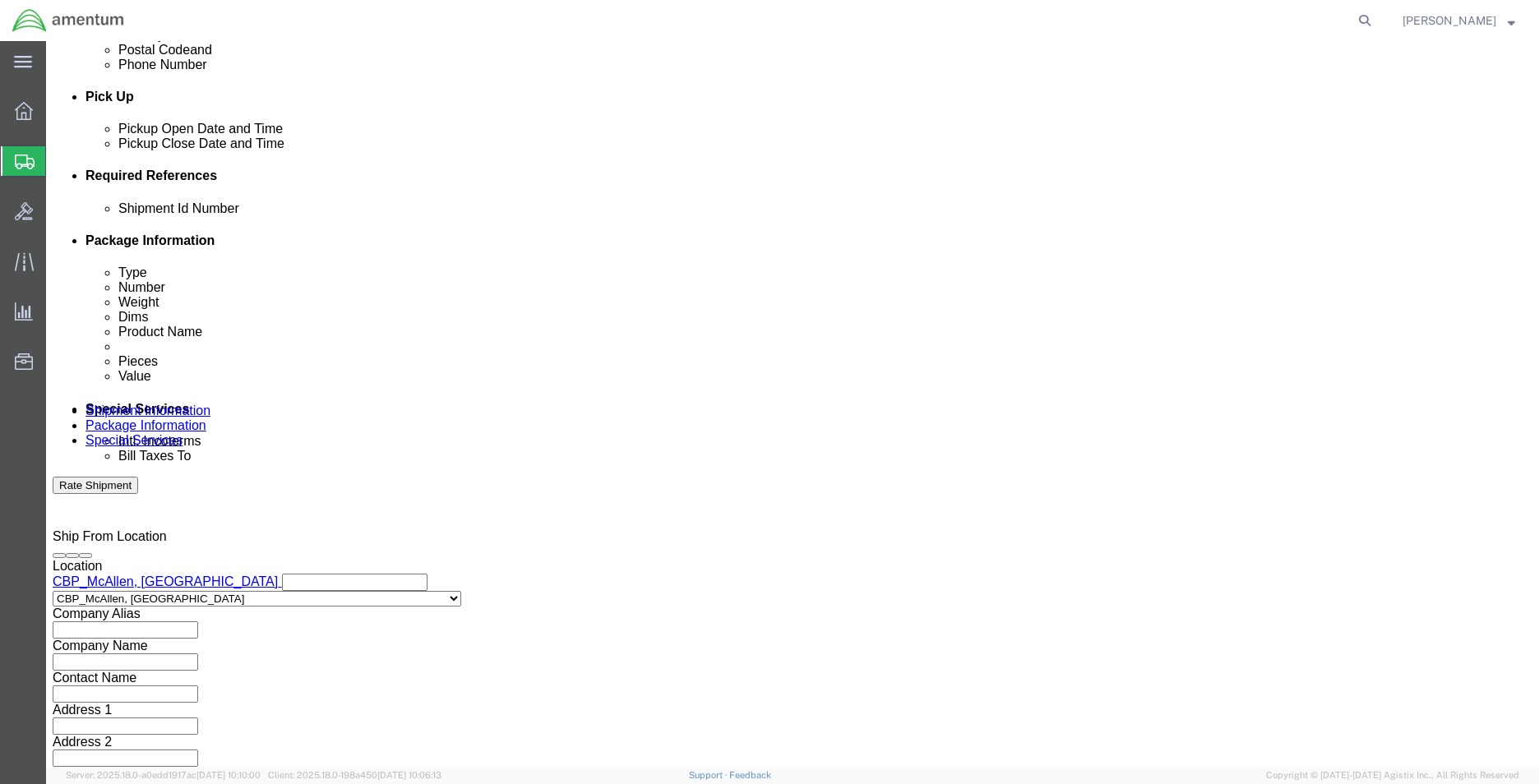
select select "PROJNUM"
click select "Select Account Type Activity ID Airline Appointment Number ASN Batch Request # …"
click input "text"
paste input "6118.03.03.2219.MCA.0000"
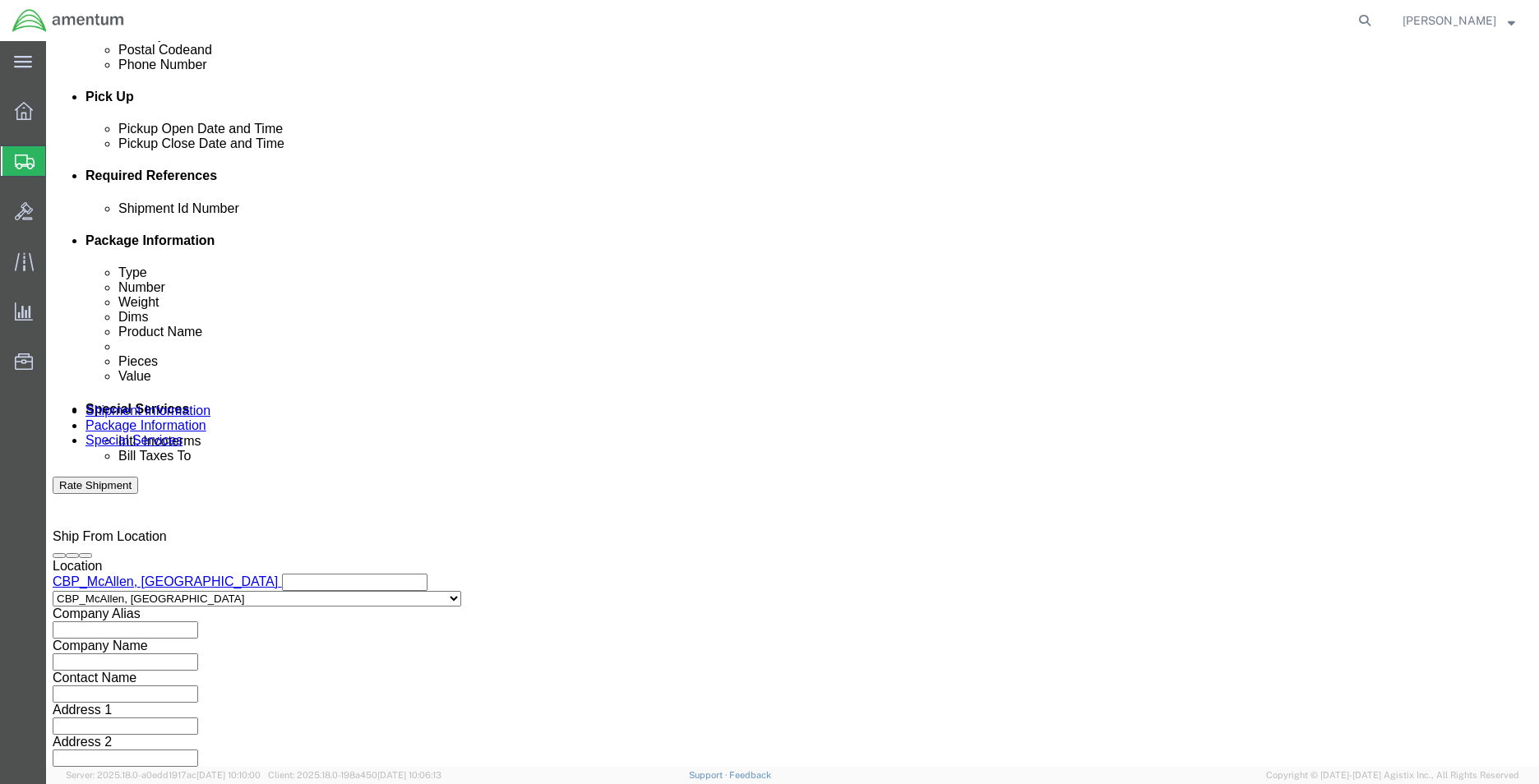
type input "6118.03.03.2219.MCA.0000"
drag, startPoint x: 1137, startPoint y: 690, endPoint x: 1117, endPoint y: 694, distance: 20.4
click button "Continue"
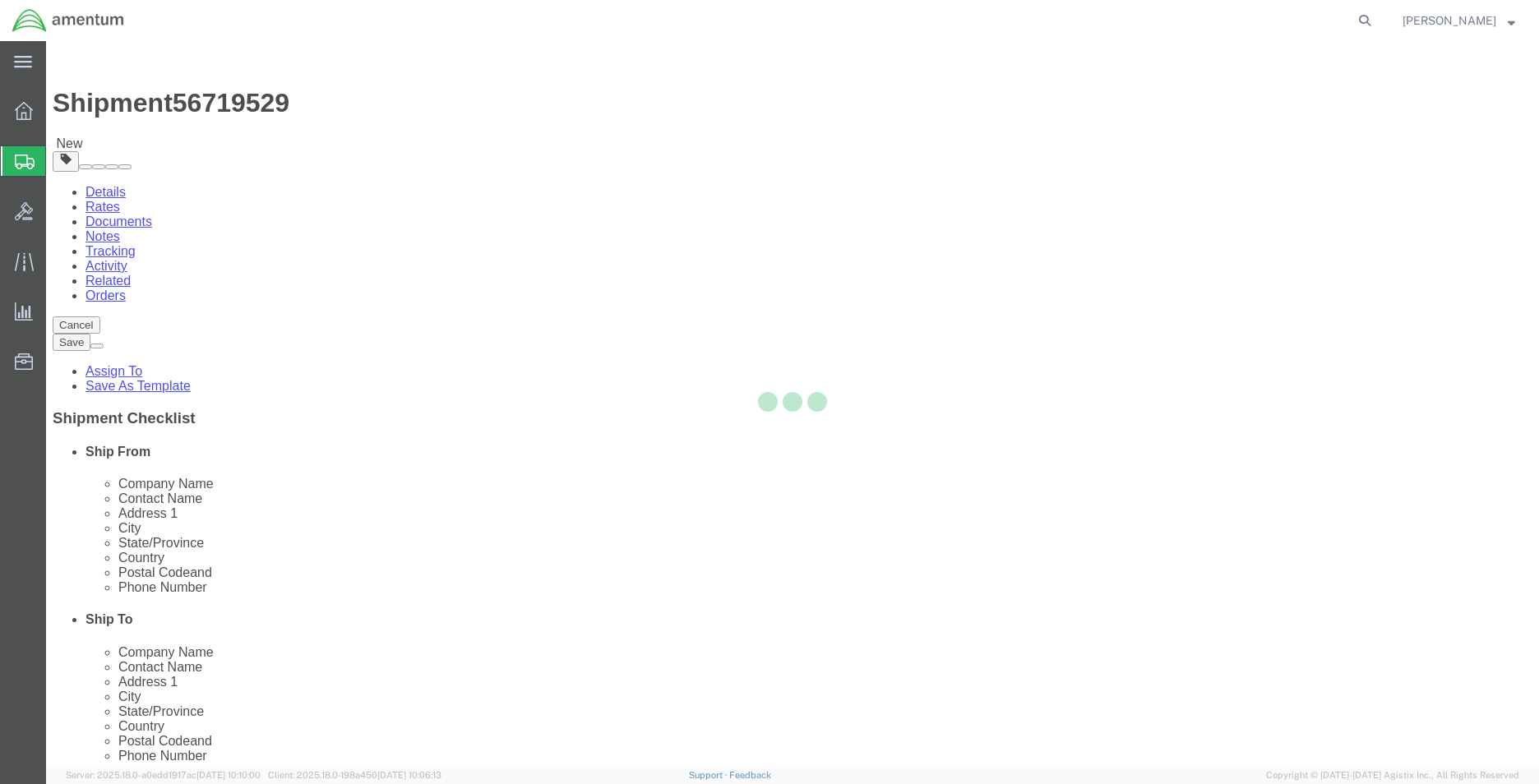
select select "CBOX"
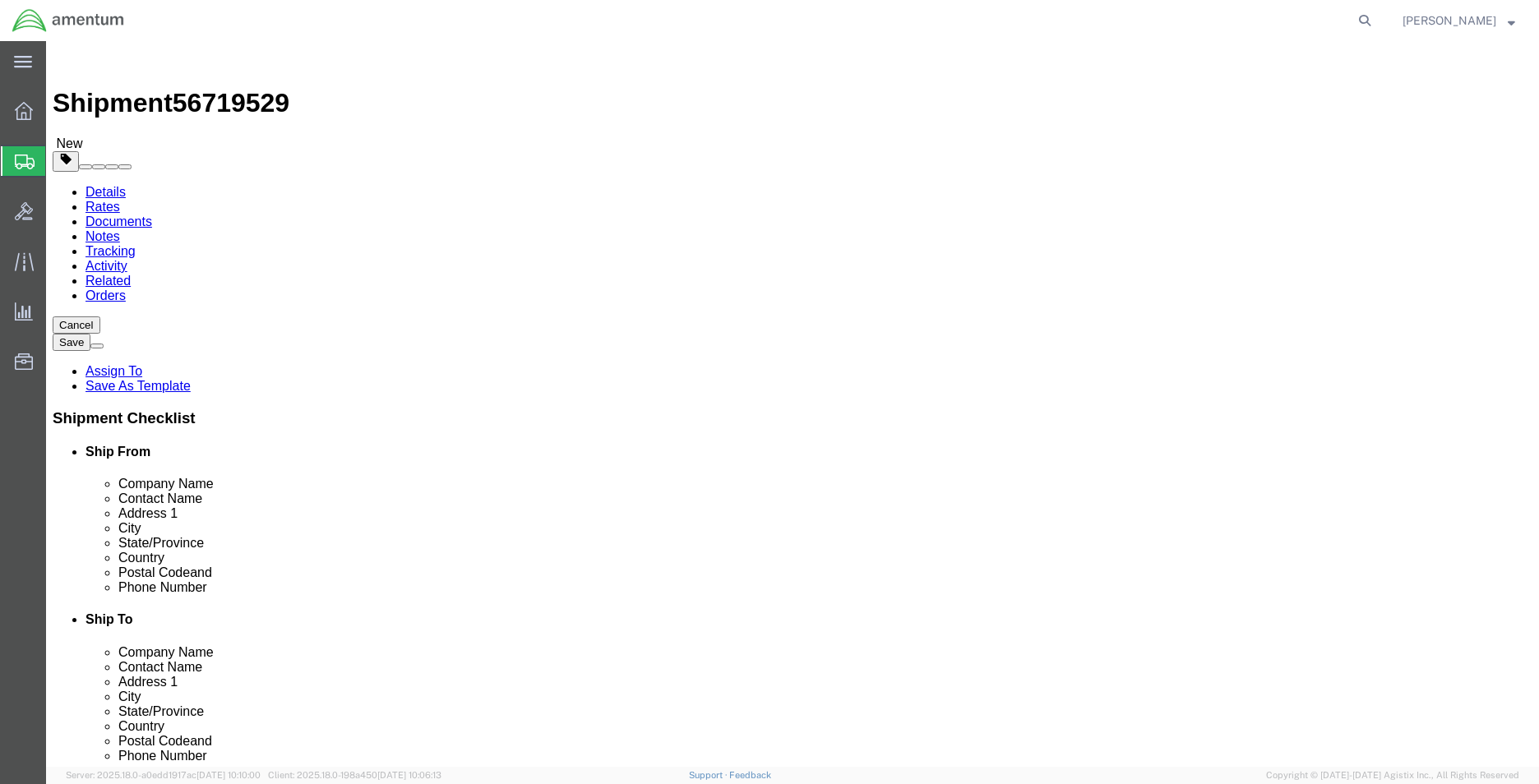
click input "text"
type input "12"
type input "10"
type input "1"
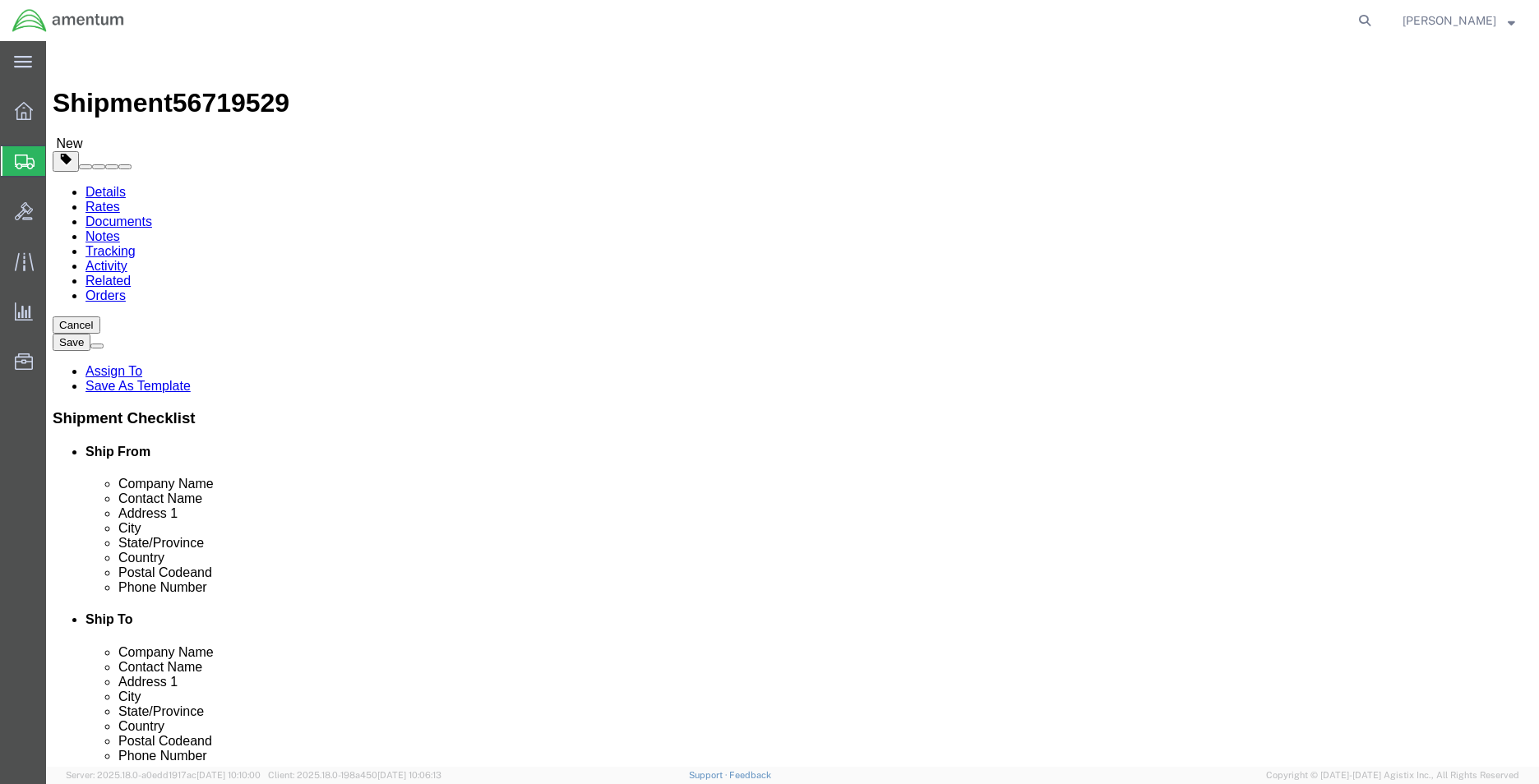
click link "Add Content"
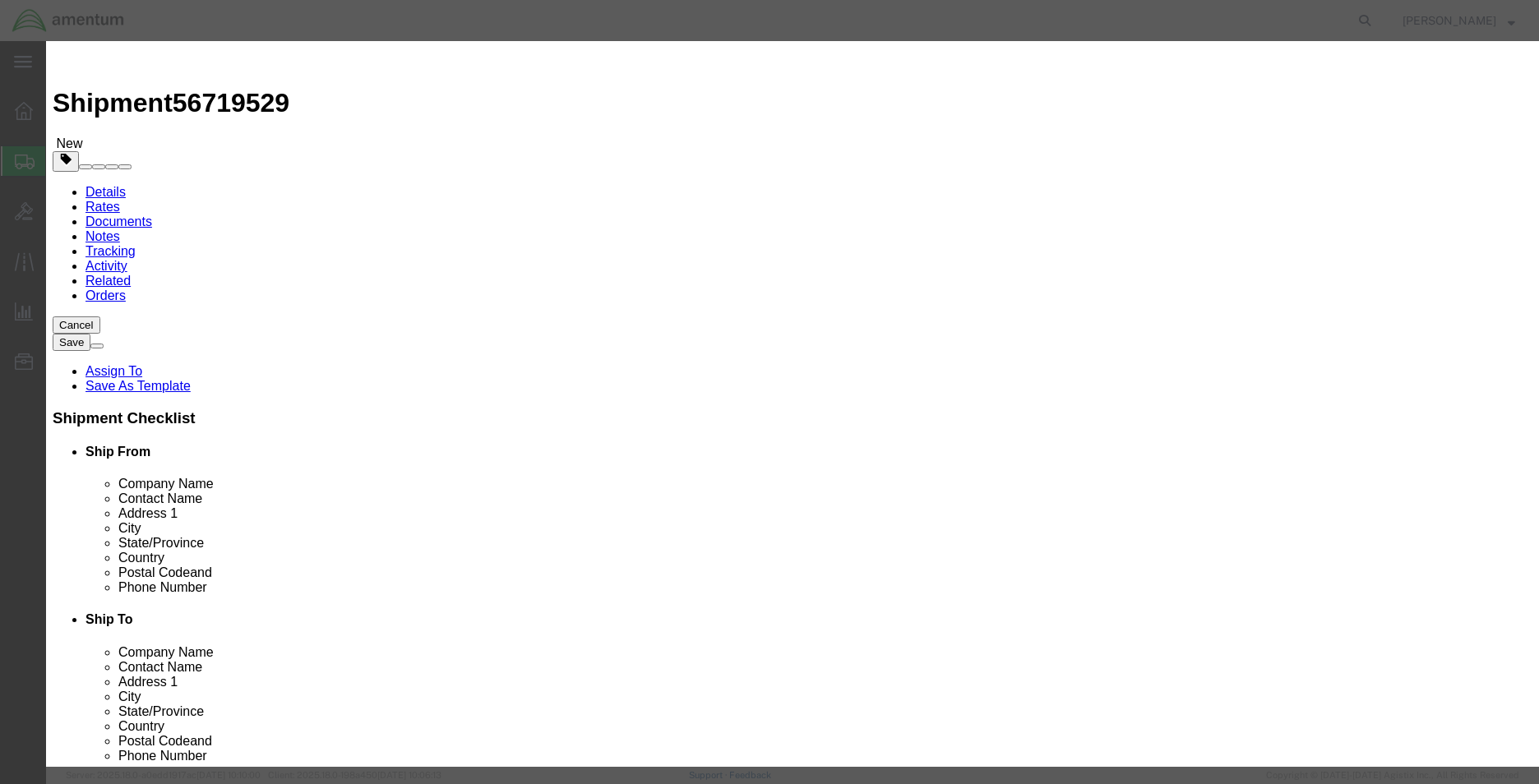
click input "text"
type input "CLAMP"
type input "15.00"
click input "text"
type input "1"
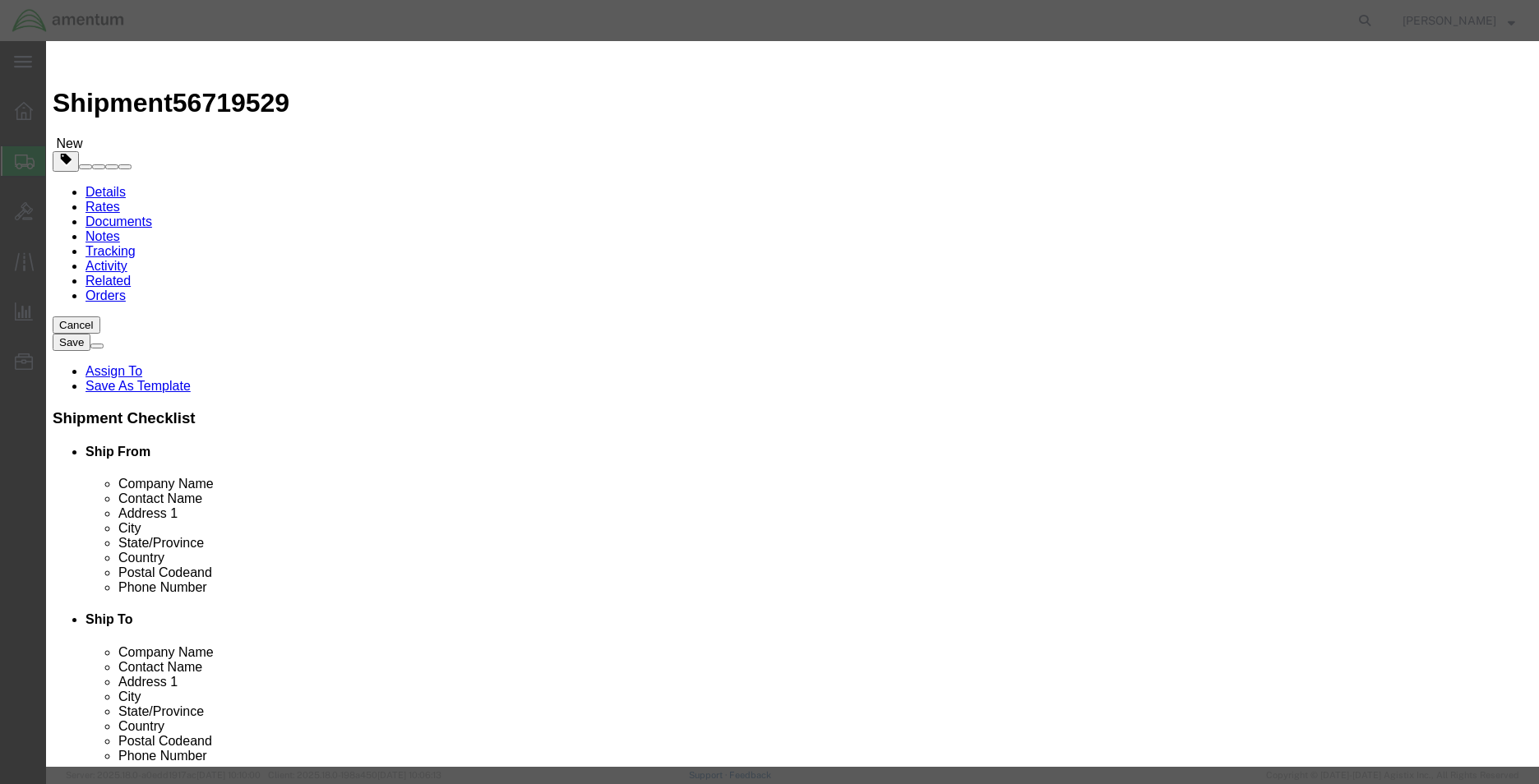
type input "15.00"
drag, startPoint x: 557, startPoint y: 133, endPoint x: 458, endPoint y: 133, distance: 99.0
click div "CLAMP"
click textarea
paste textarea "CLAMP"
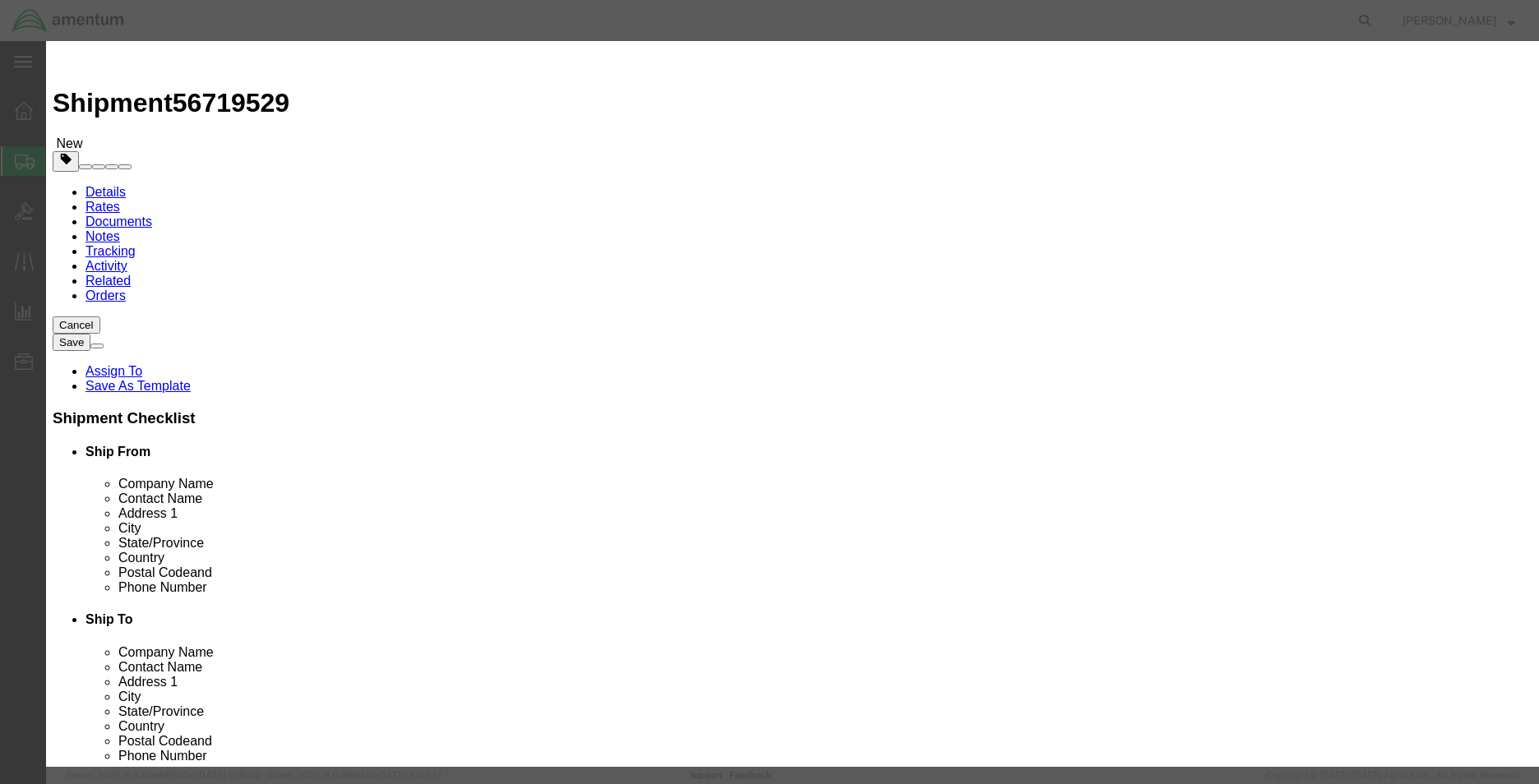
type textarea "CLAMP"
click button "Save & Close"
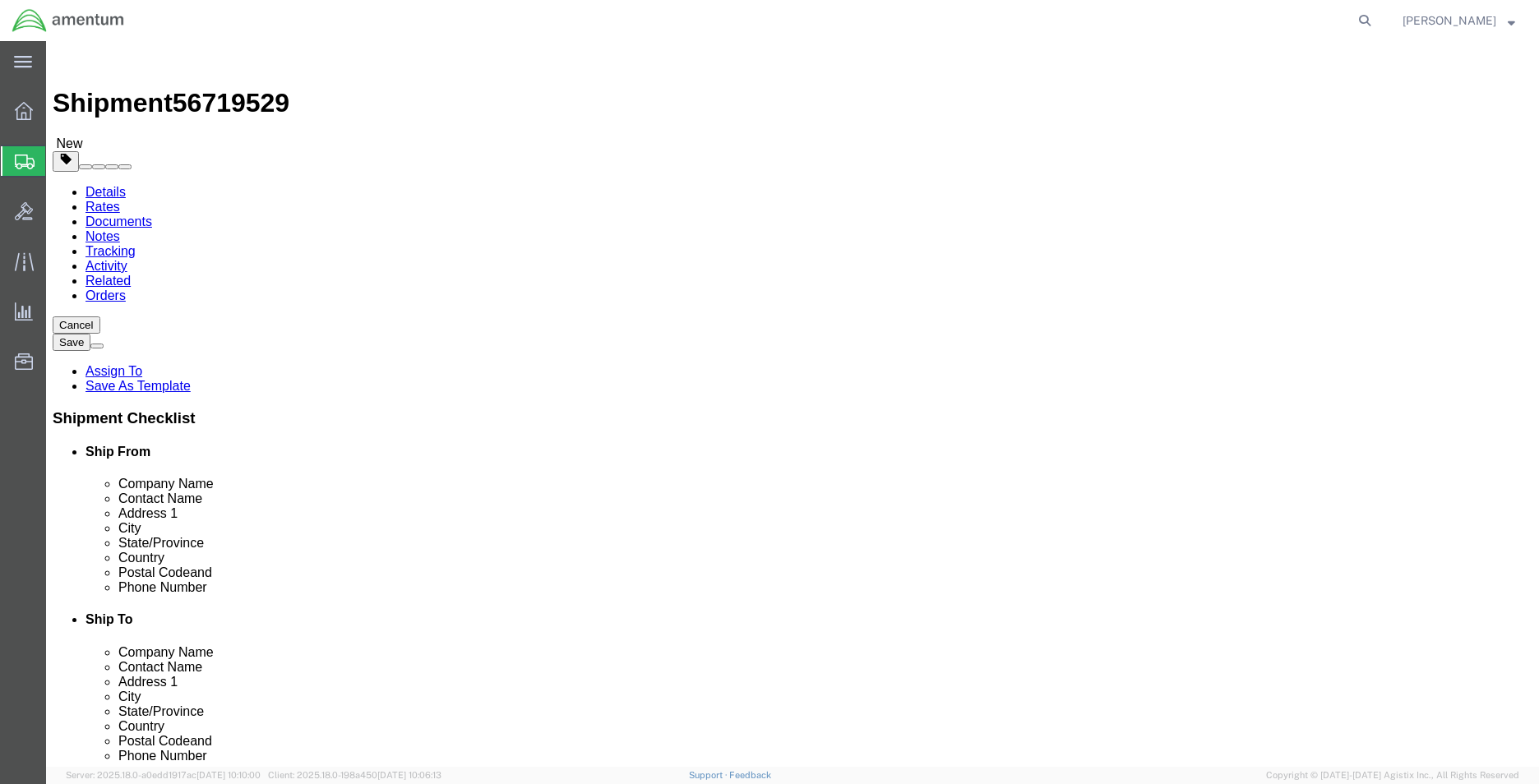
click button "Continue"
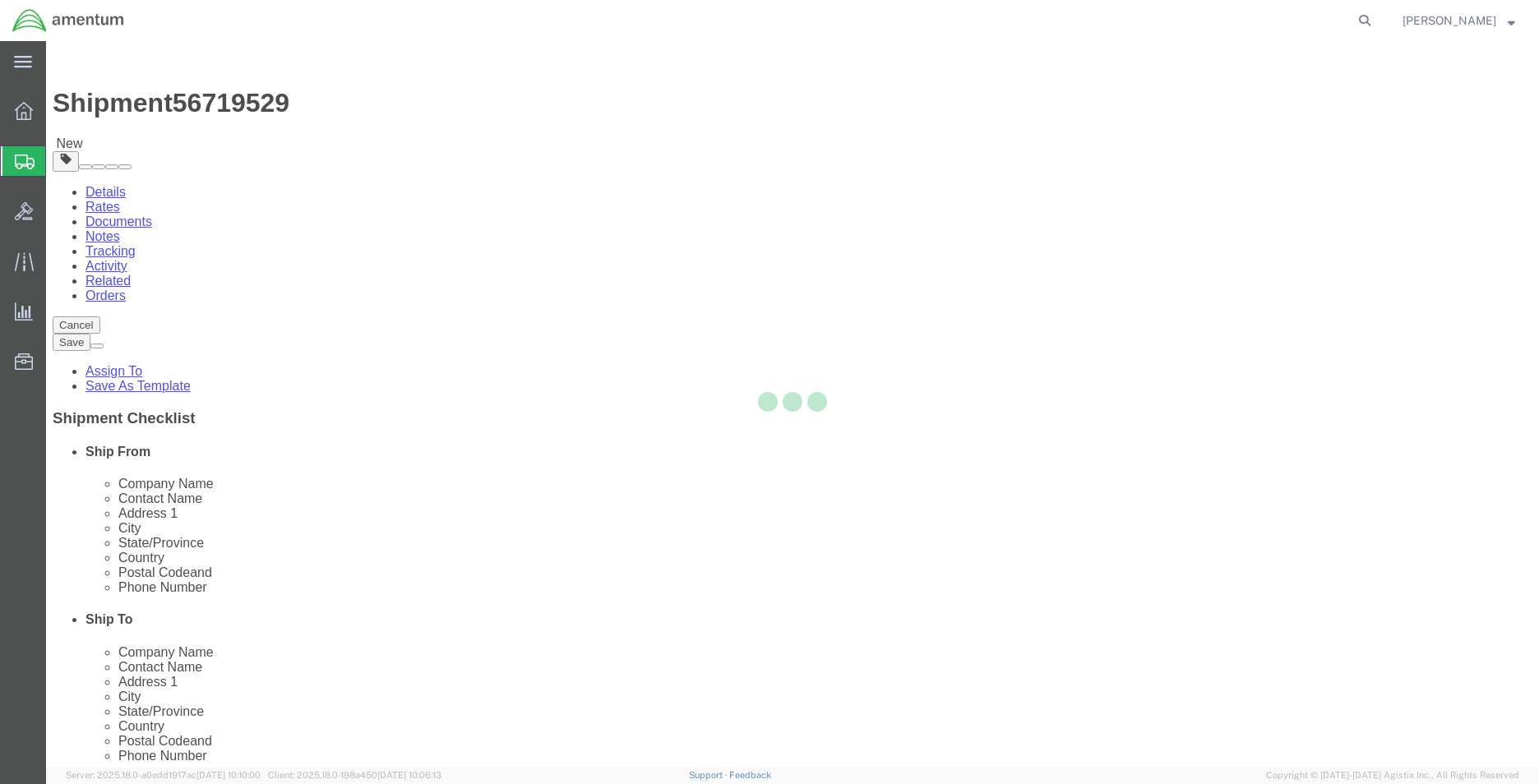
select select
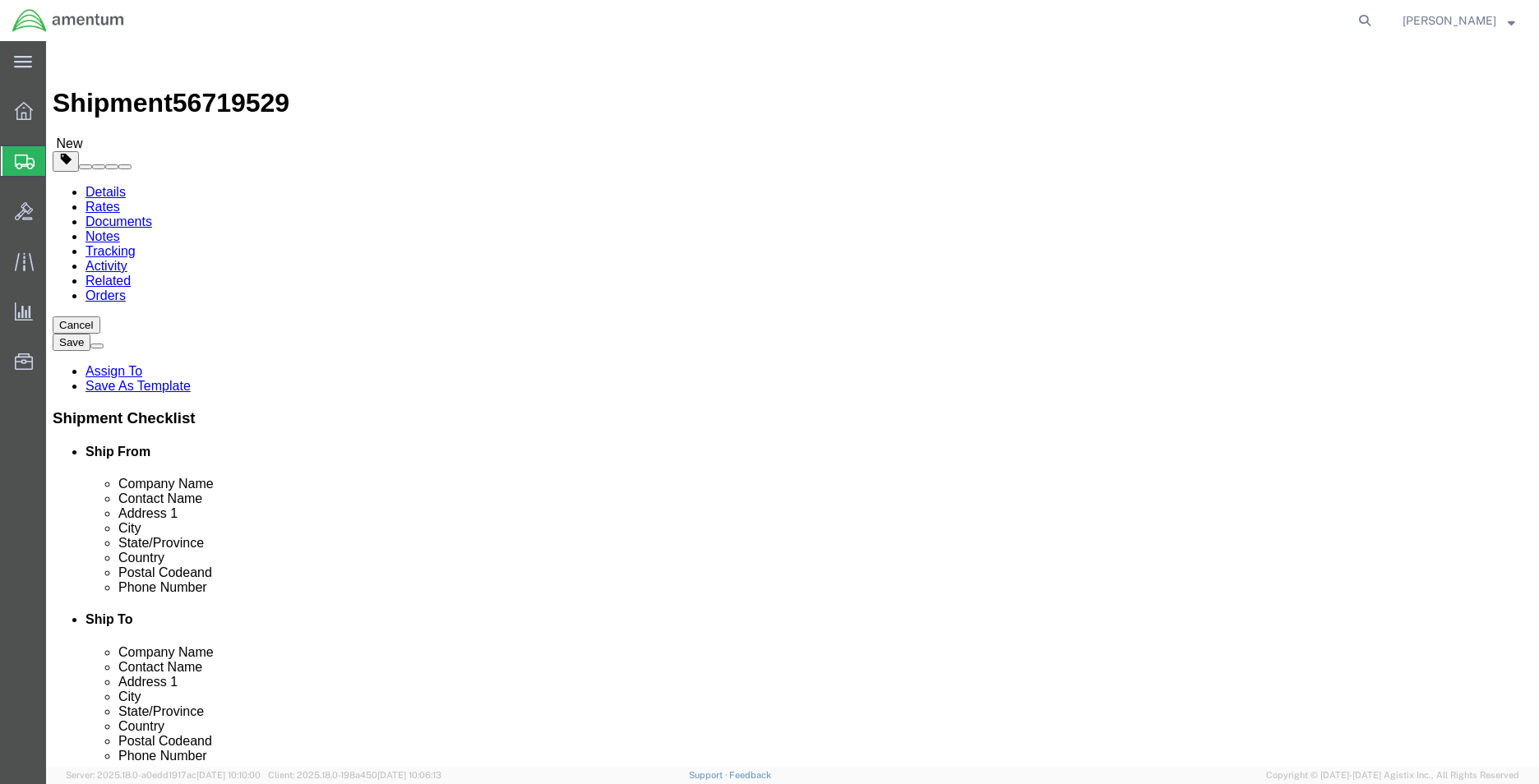
click span "Select one or more"
click span "Site Support"
select select "PICKUP_SITE_SUPPORT"
click div "Instructions"
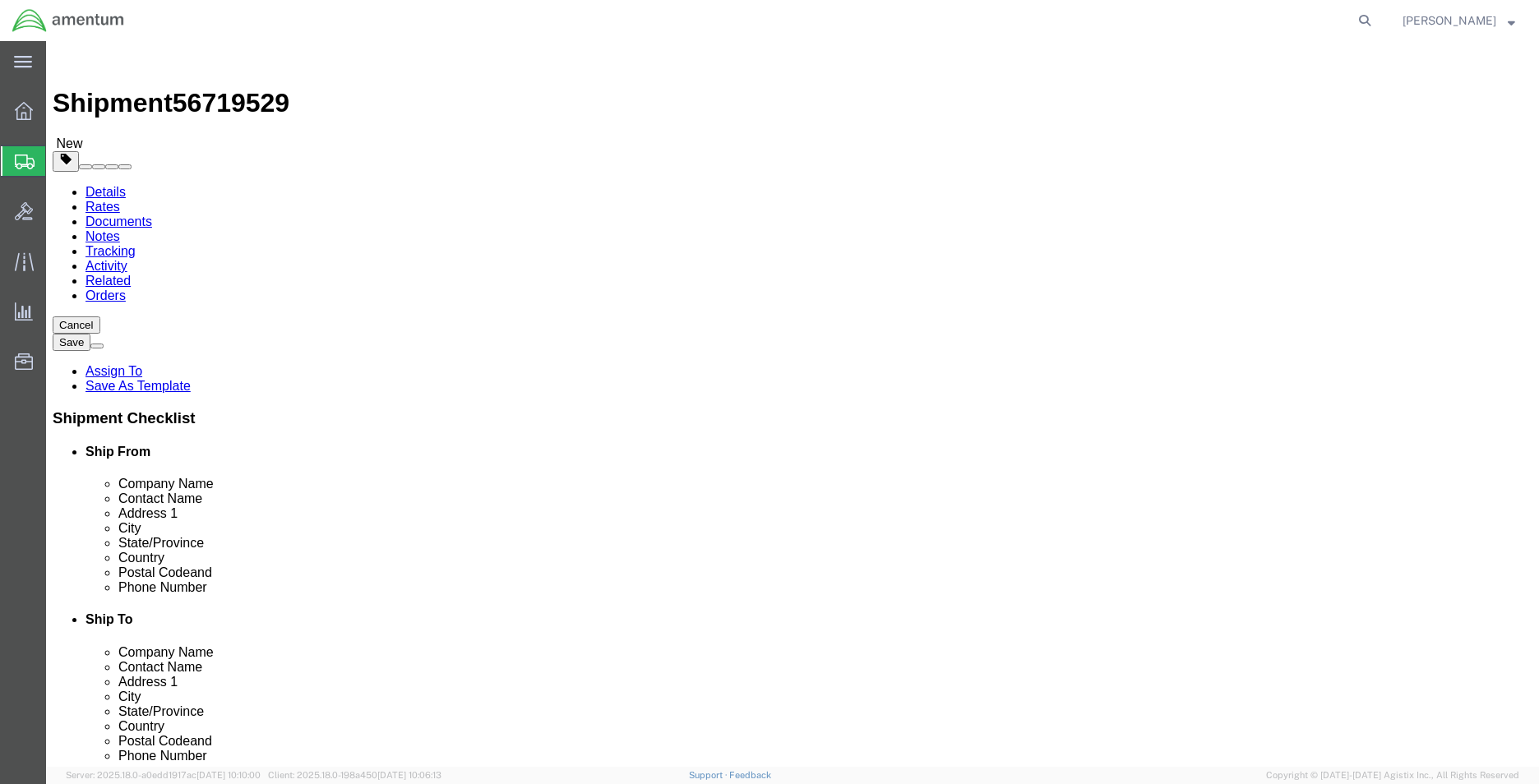
click button "Rate Shipment"
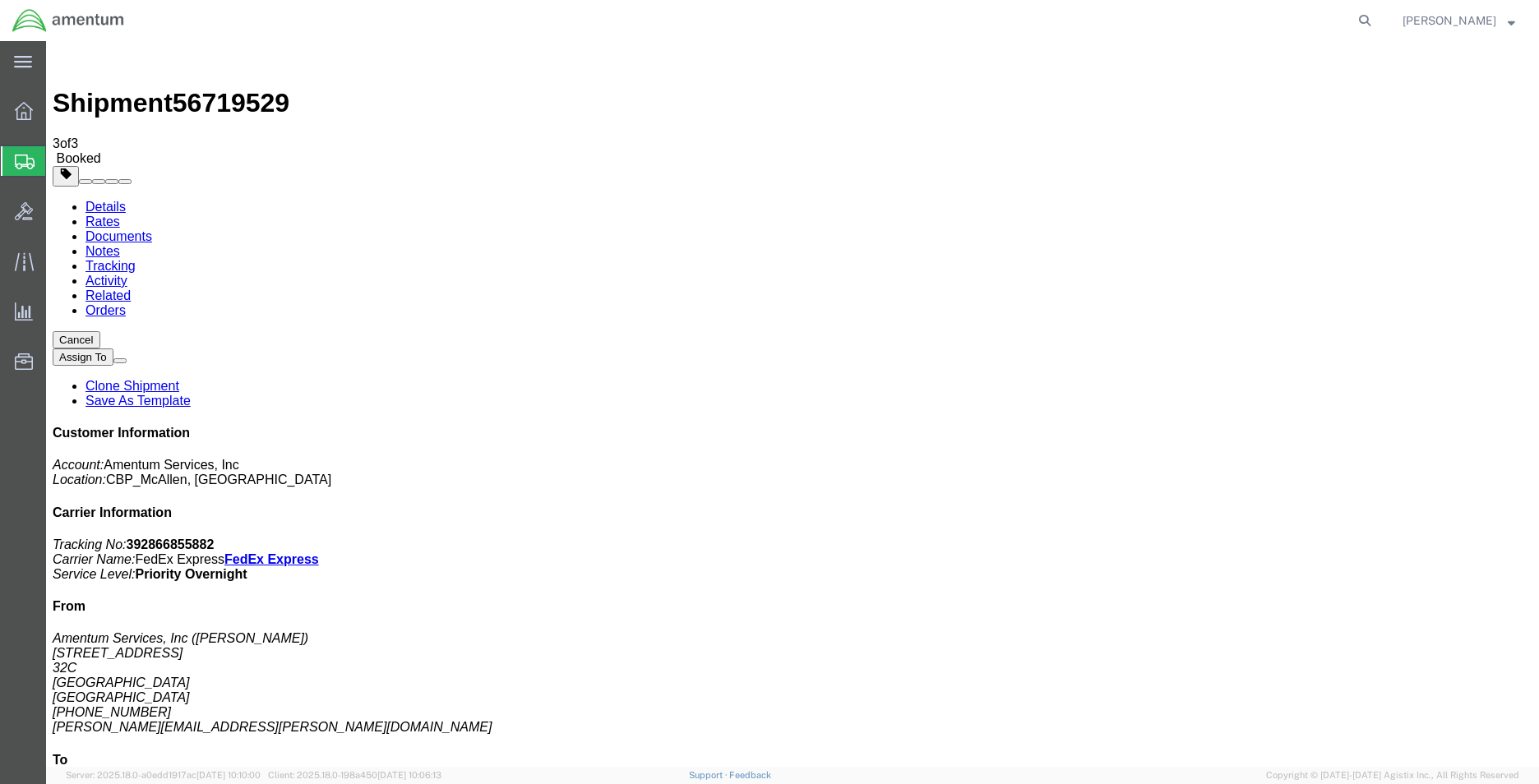
drag, startPoint x: 1410, startPoint y: 253, endPoint x: 1241, endPoint y: 244, distance: 169.2
click at [1241, 538] on p "Tracking No: 392866855882 Carrier Name: FedEx Express FedEx Express Service Lev…" at bounding box center [793, 559] width 1480 height 44
copy p "Tracking No: 392866855882"
